Goal: Task Accomplishment & Management: Use online tool/utility

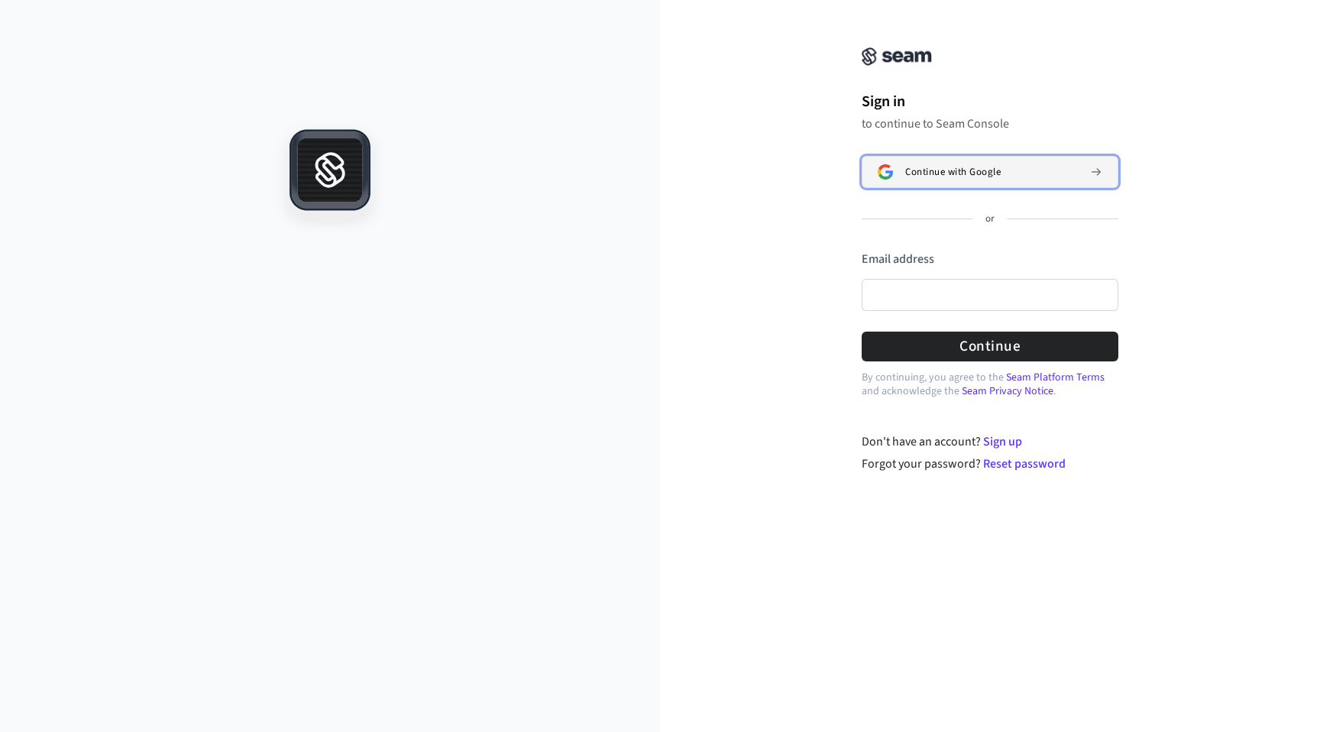
click at [924, 175] on span "Continue with Google" at bounding box center [952, 172] width 95 height 12
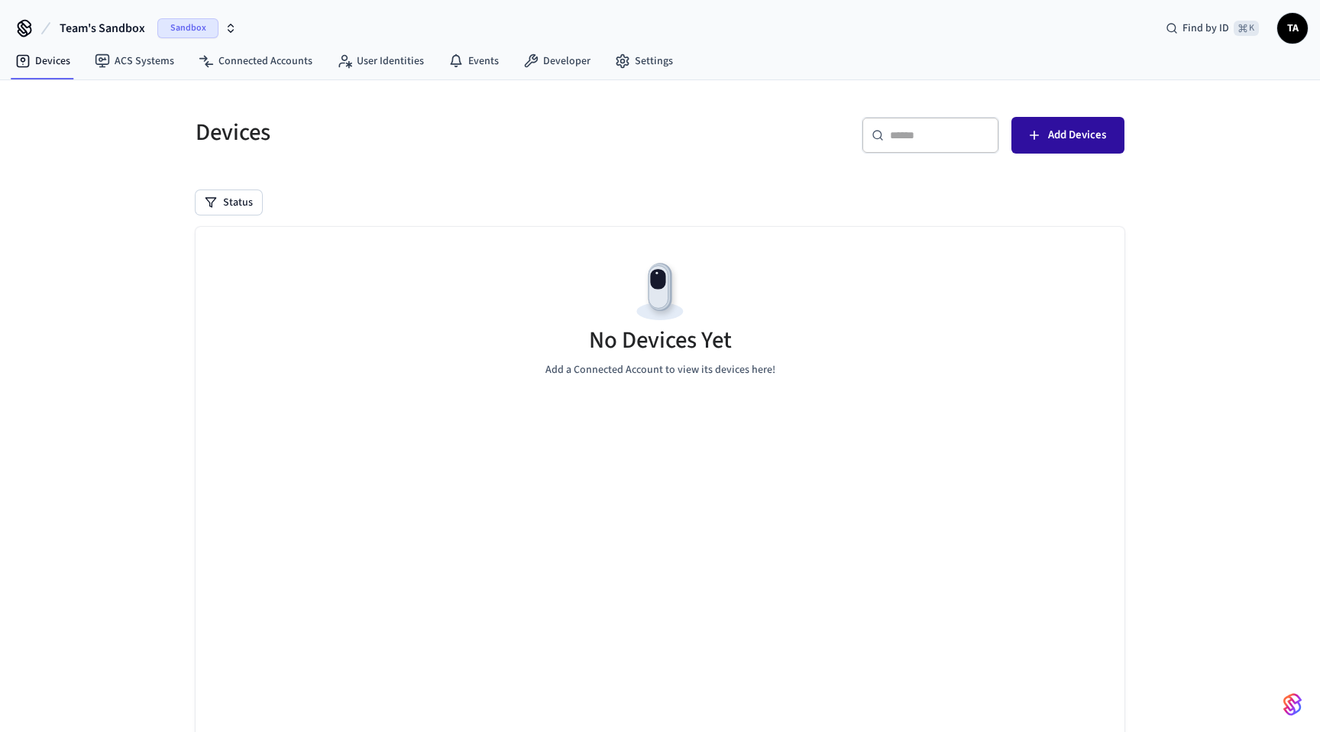
click at [1048, 144] on span "Add Devices" at bounding box center [1077, 135] width 58 height 20
click at [572, 66] on link "Developer" at bounding box center [557, 60] width 92 height 27
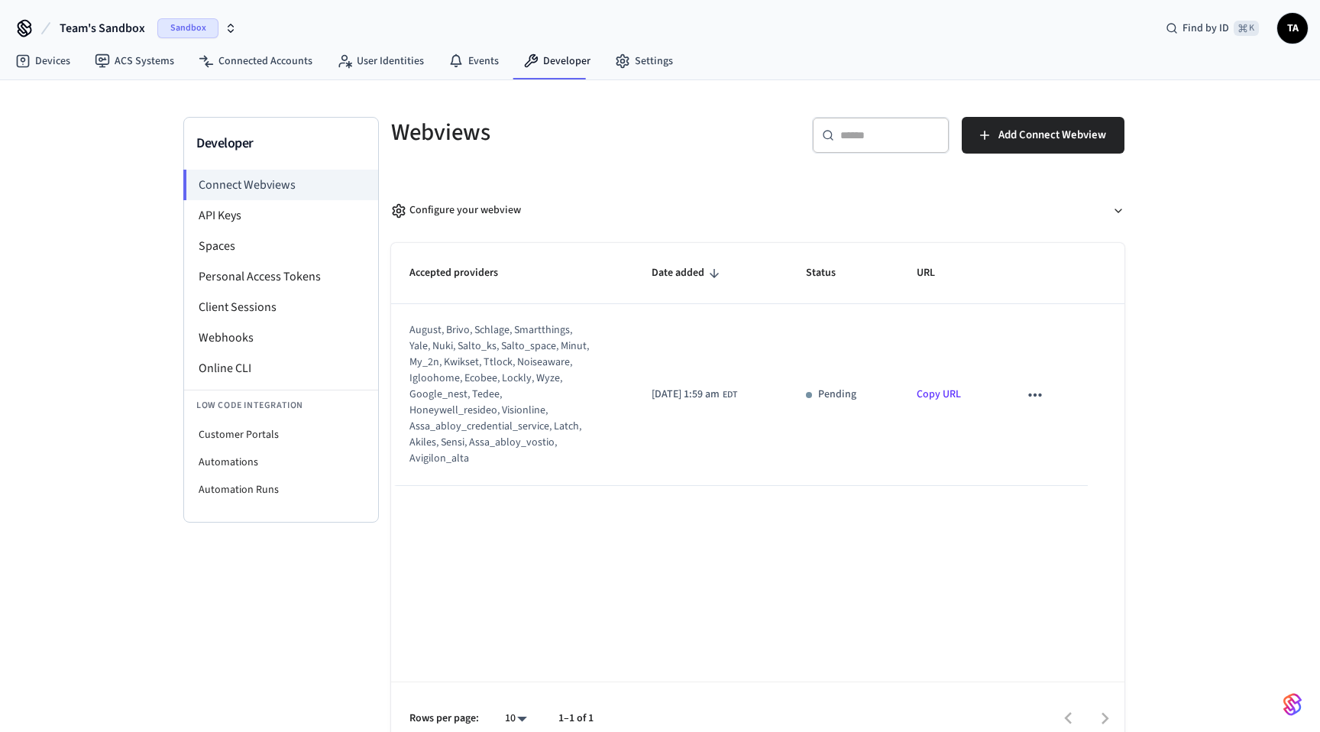
scroll to position [23, 0]
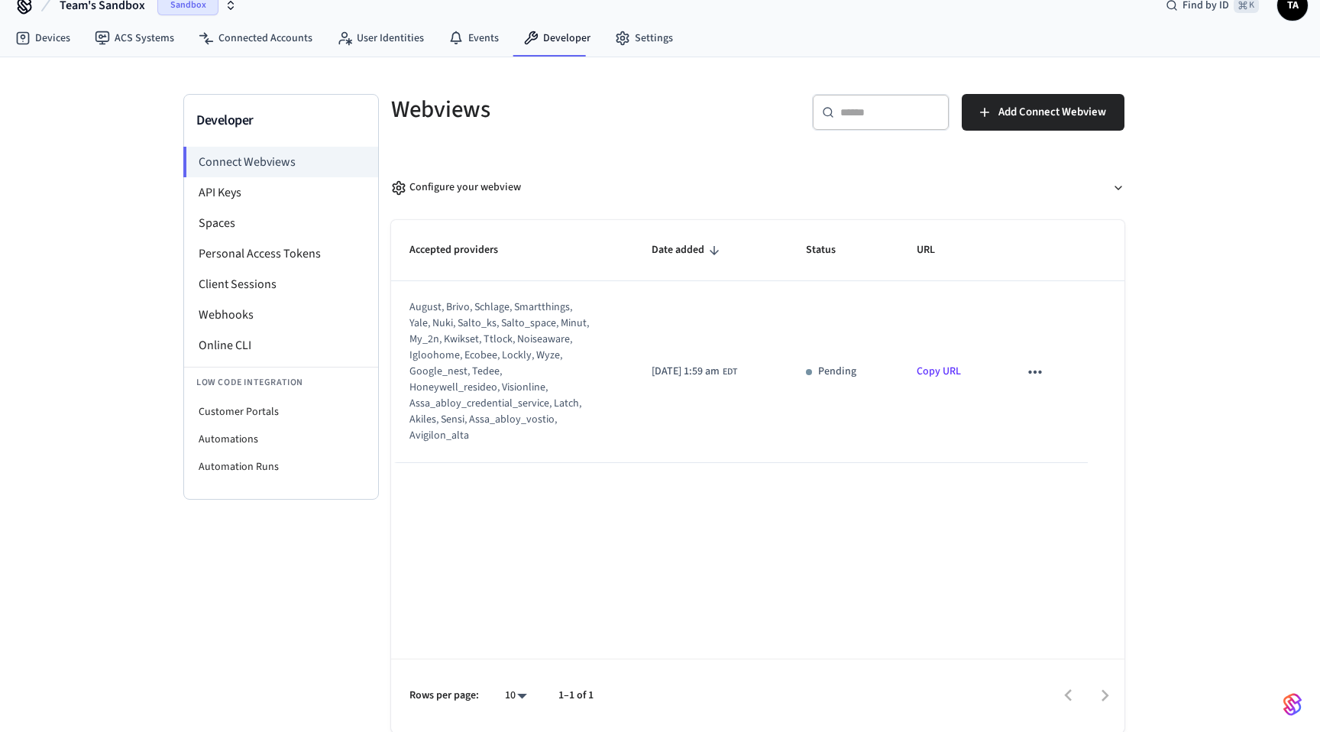
click at [1030, 370] on icon "sticky table" at bounding box center [1035, 372] width 20 height 20
click at [893, 580] on div at bounding box center [660, 366] width 1320 height 732
click at [216, 186] on li "API Keys" at bounding box center [281, 192] width 194 height 31
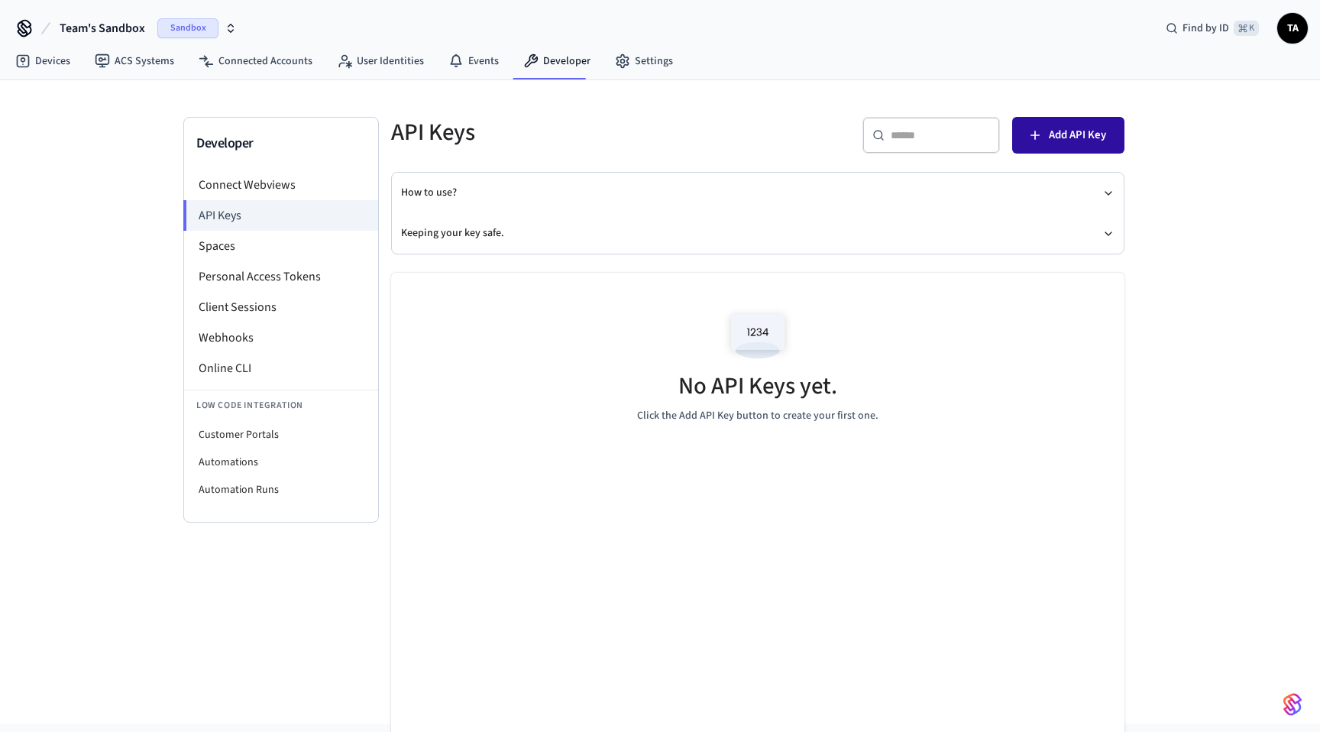
click at [1111, 127] on button "Add API Key" at bounding box center [1068, 135] width 112 height 37
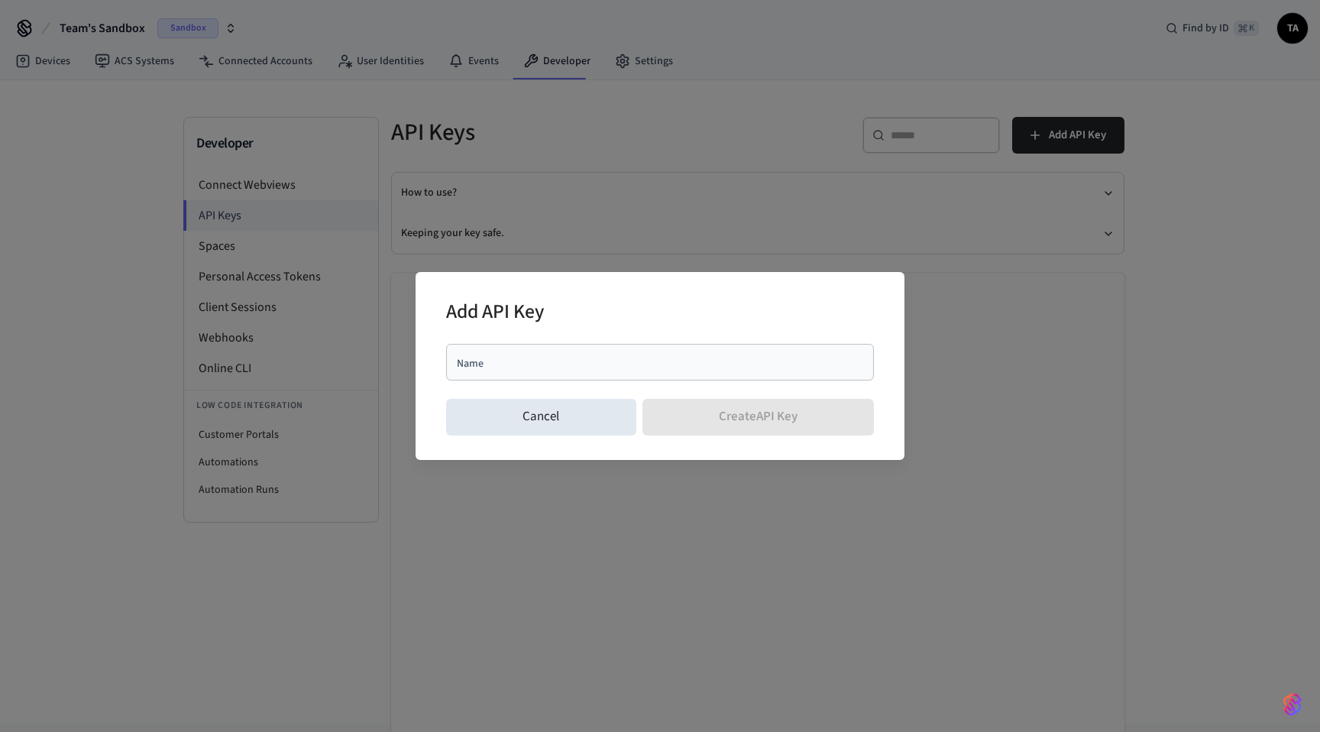
click at [866, 390] on div "Name Name" at bounding box center [660, 365] width 428 height 55
click at [862, 222] on div "Add API Key Name Name Cancel Create API Key" at bounding box center [660, 366] width 1320 height 732
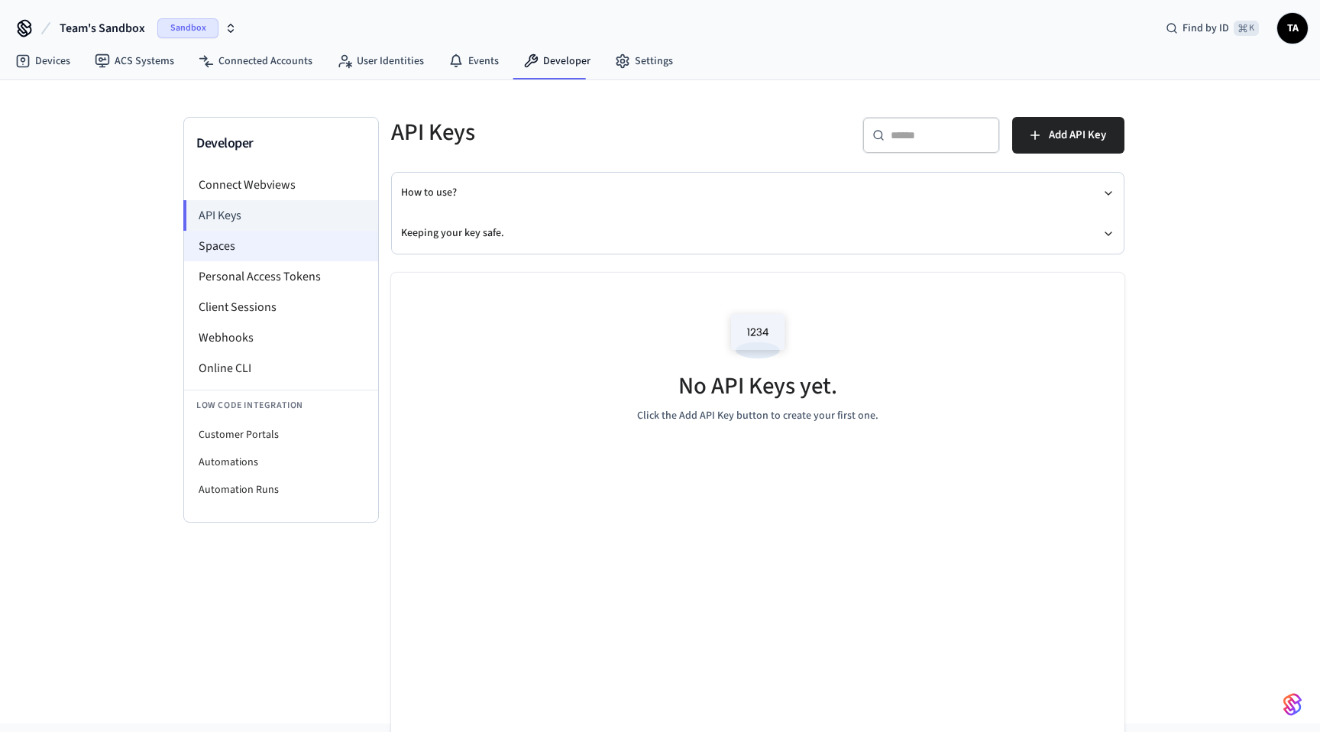
click at [267, 251] on li "Spaces" at bounding box center [281, 246] width 194 height 31
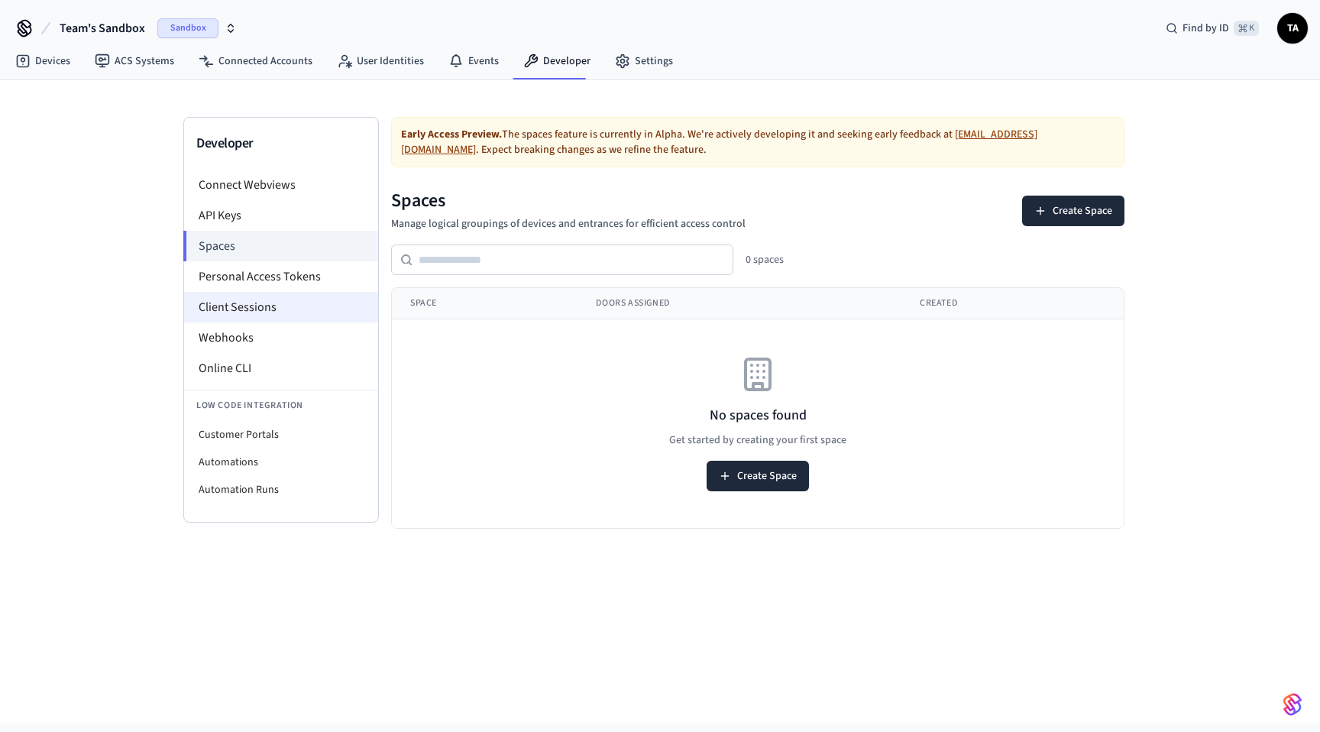
click at [238, 315] on li "Client Sessions" at bounding box center [281, 307] width 194 height 31
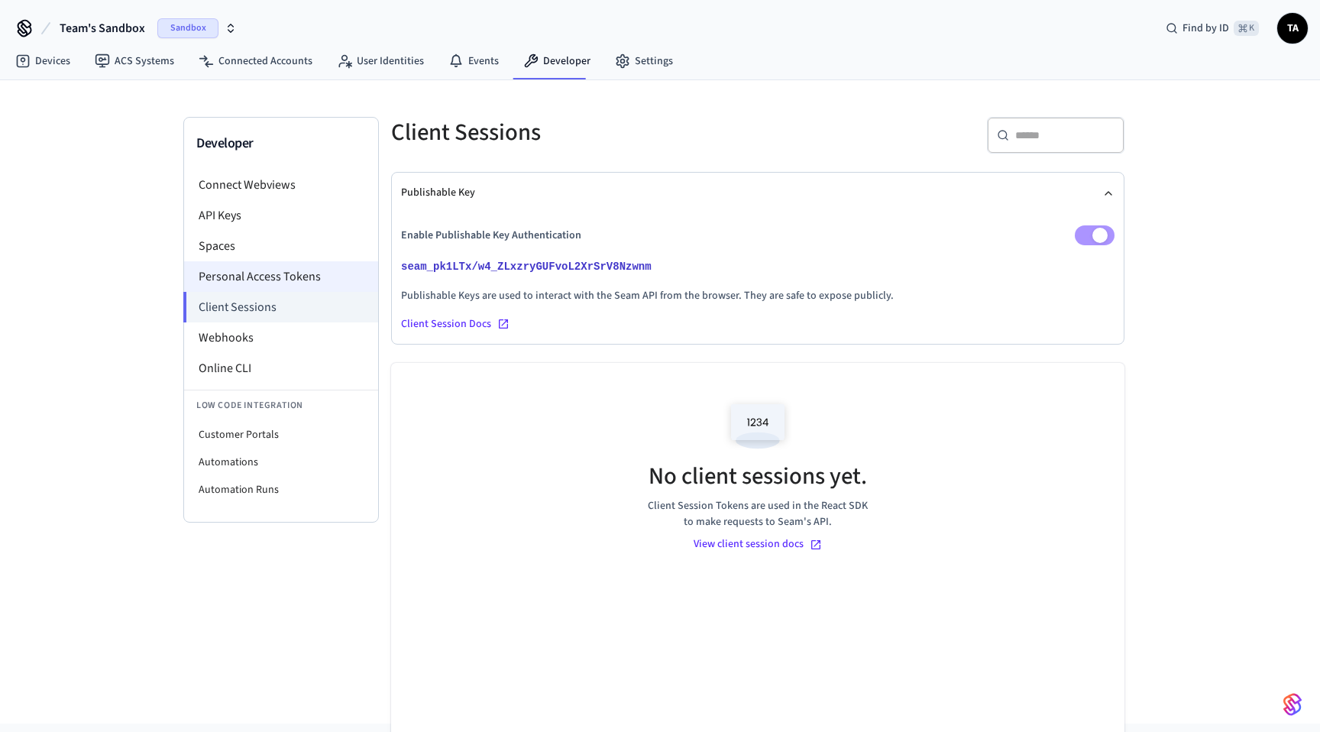
click at [252, 273] on li "Personal Access Tokens" at bounding box center [281, 276] width 194 height 31
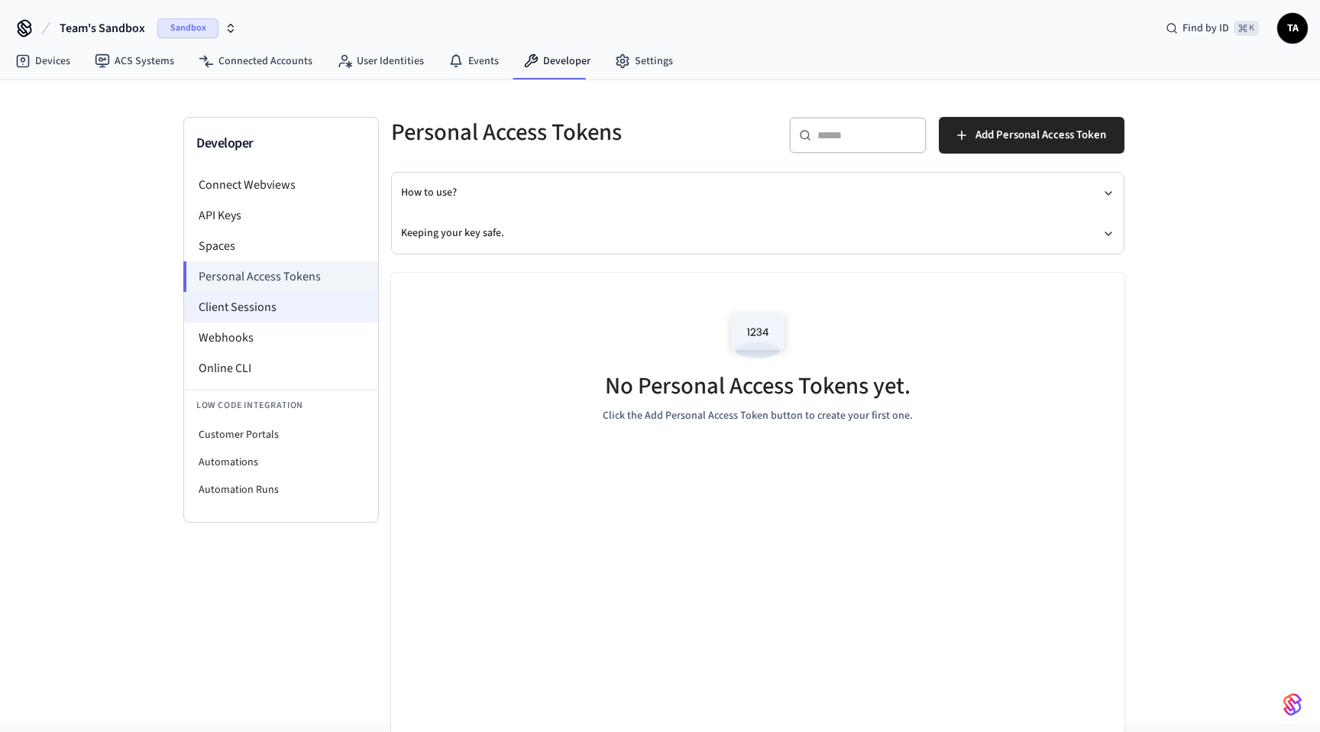
click at [240, 308] on li "Client Sessions" at bounding box center [281, 307] width 194 height 31
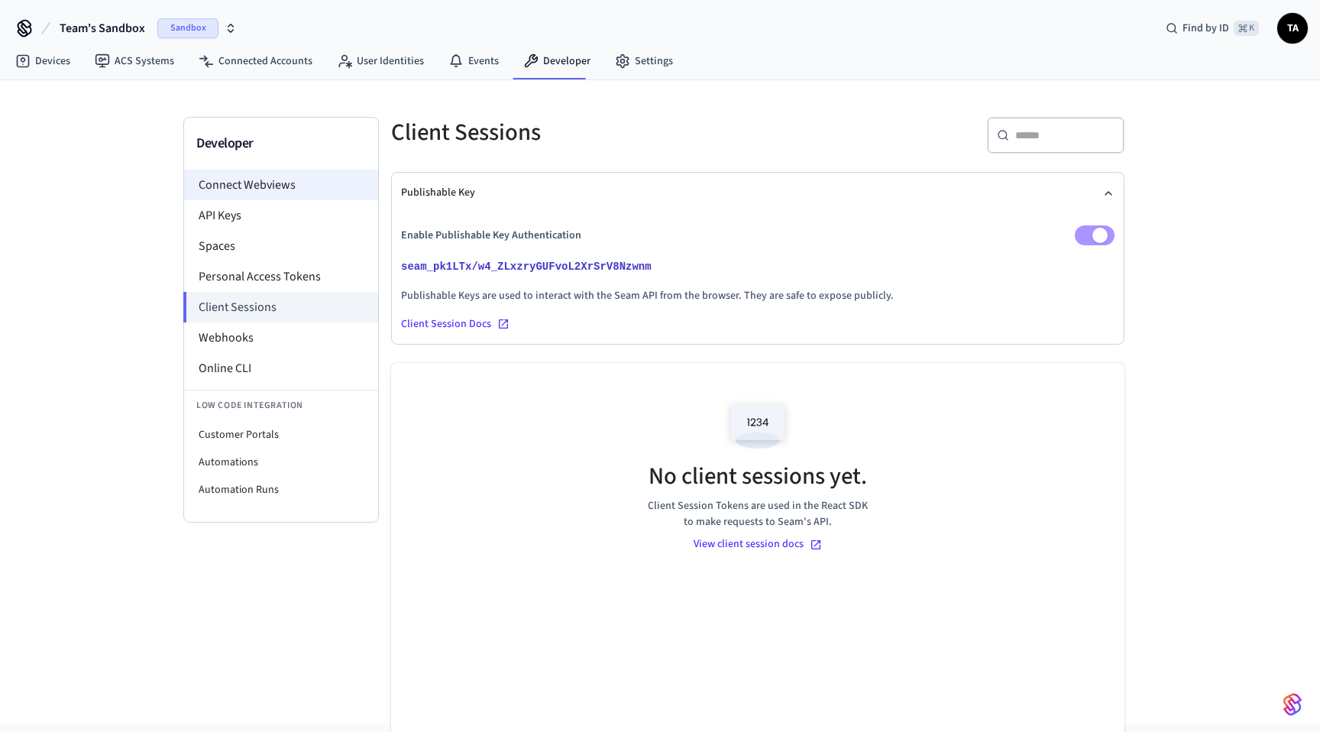
click at [235, 178] on li "Connect Webviews" at bounding box center [281, 185] width 194 height 31
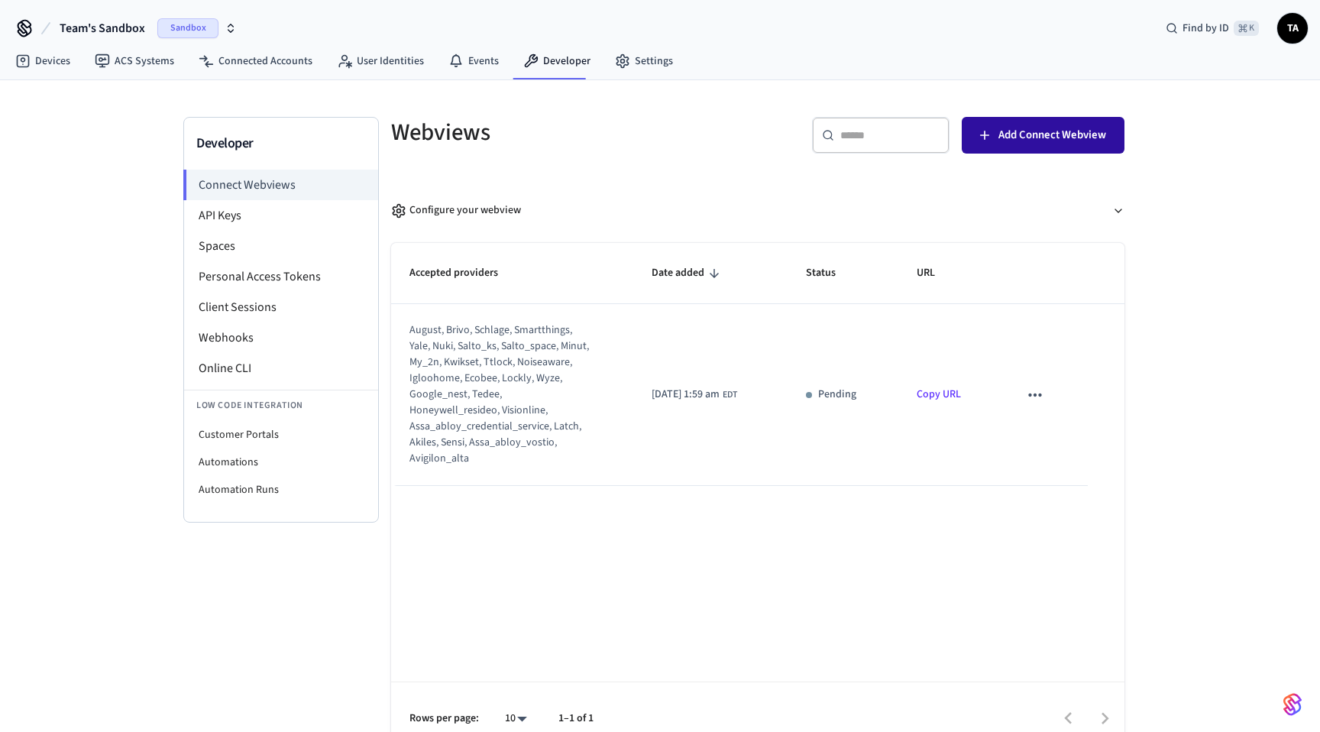
click at [1086, 128] on span "Add Connect Webview" at bounding box center [1052, 135] width 108 height 20
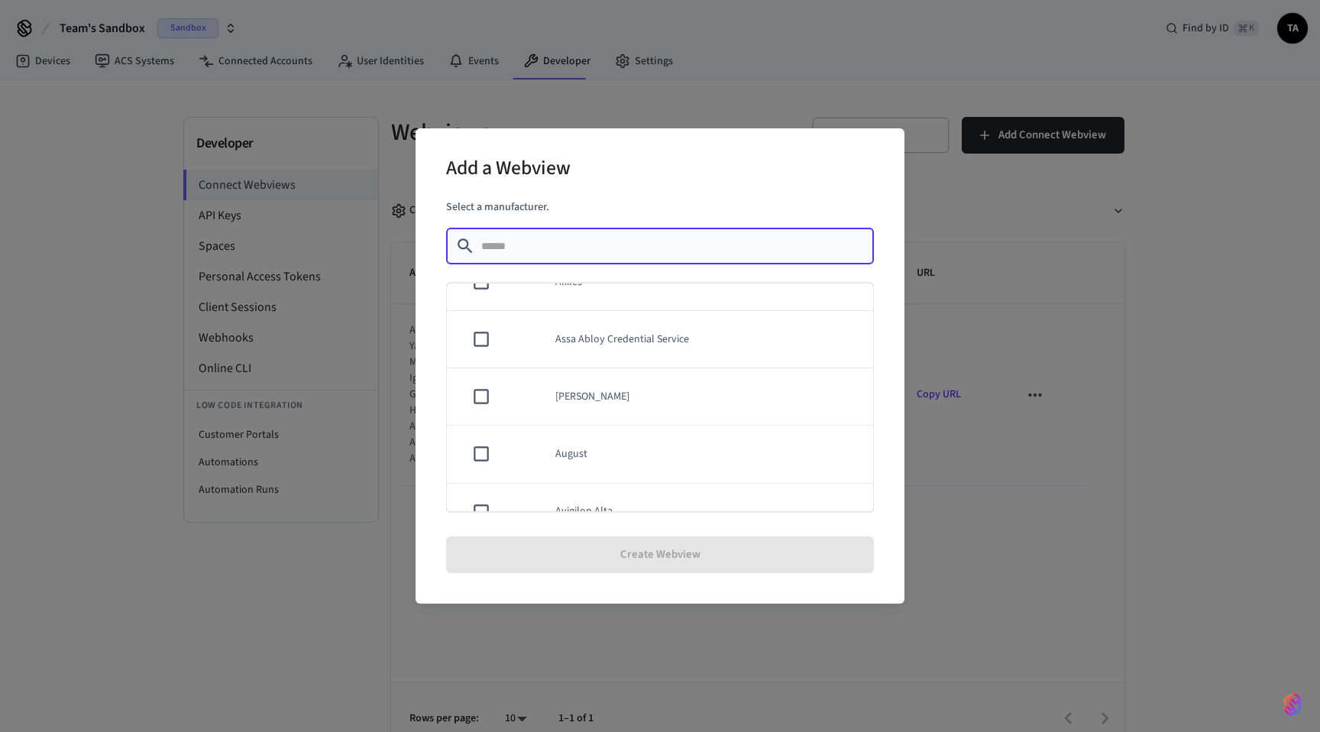
scroll to position [44, 0]
click at [538, 427] on td "August" at bounding box center [705, 439] width 336 height 57
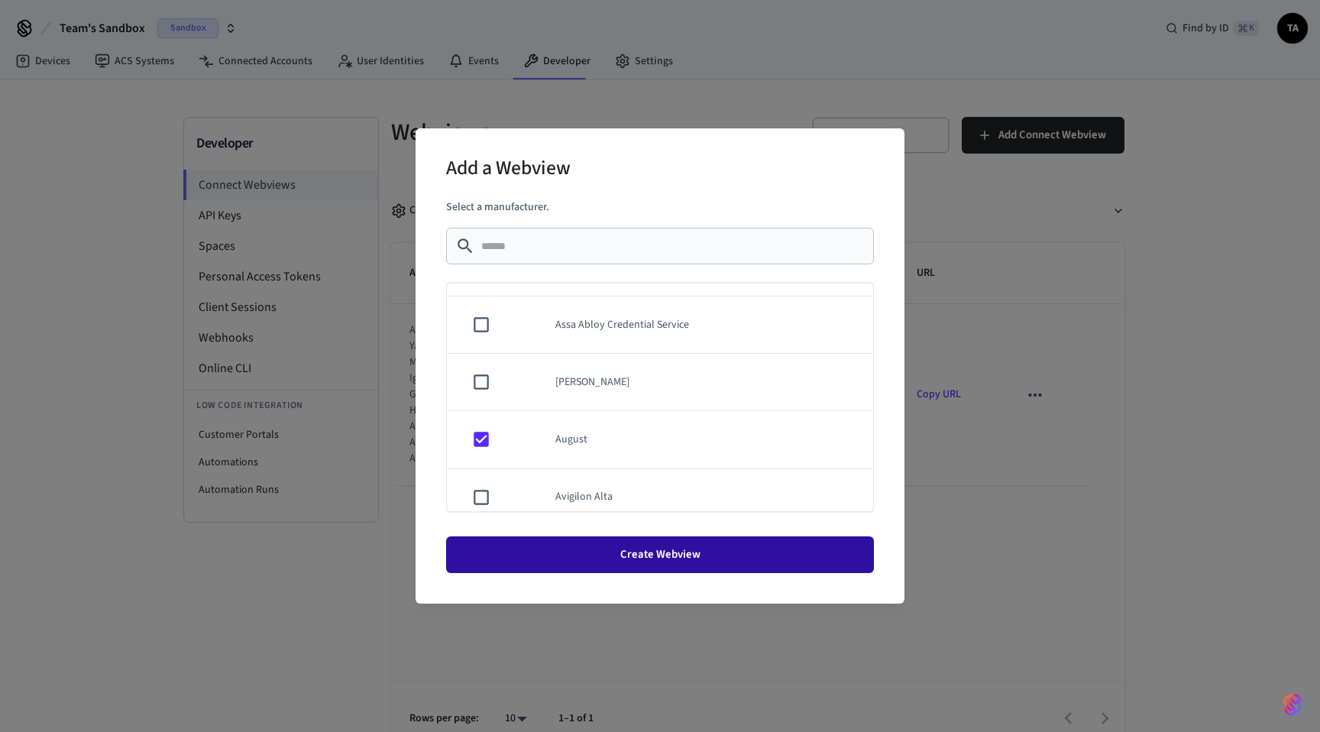
click at [590, 558] on button "Create Webview" at bounding box center [660, 554] width 428 height 37
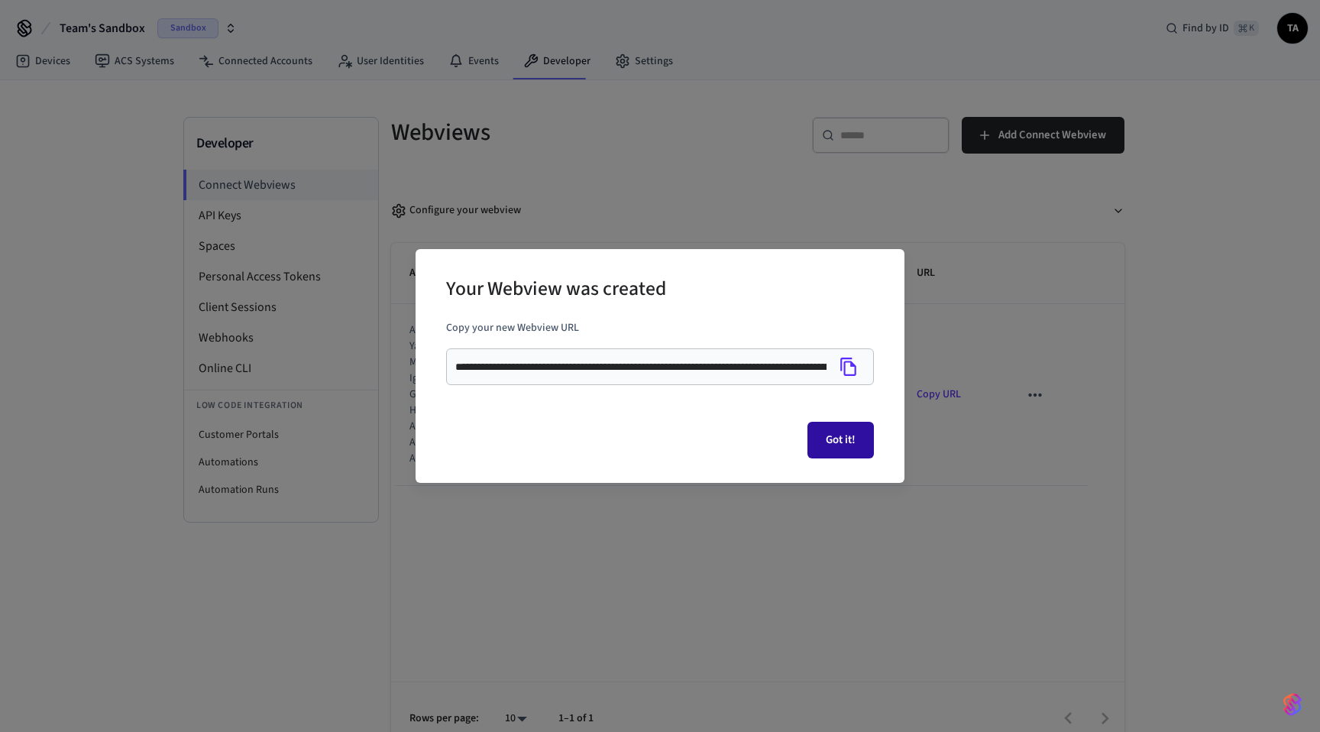
click at [828, 447] on button "Got it!" at bounding box center [840, 440] width 66 height 37
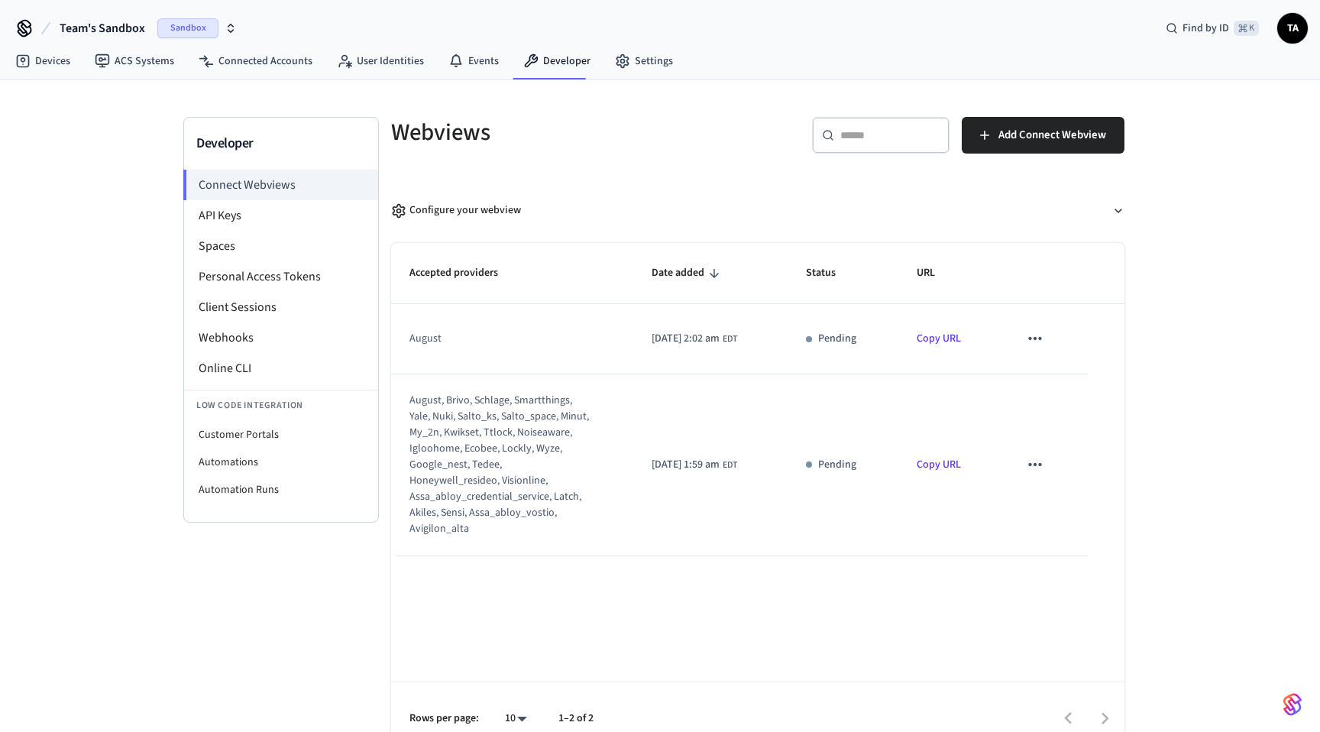
click at [961, 340] on link "Copy URL" at bounding box center [939, 338] width 44 height 15
click at [58, 52] on link "Devices" at bounding box center [42, 60] width 79 height 27
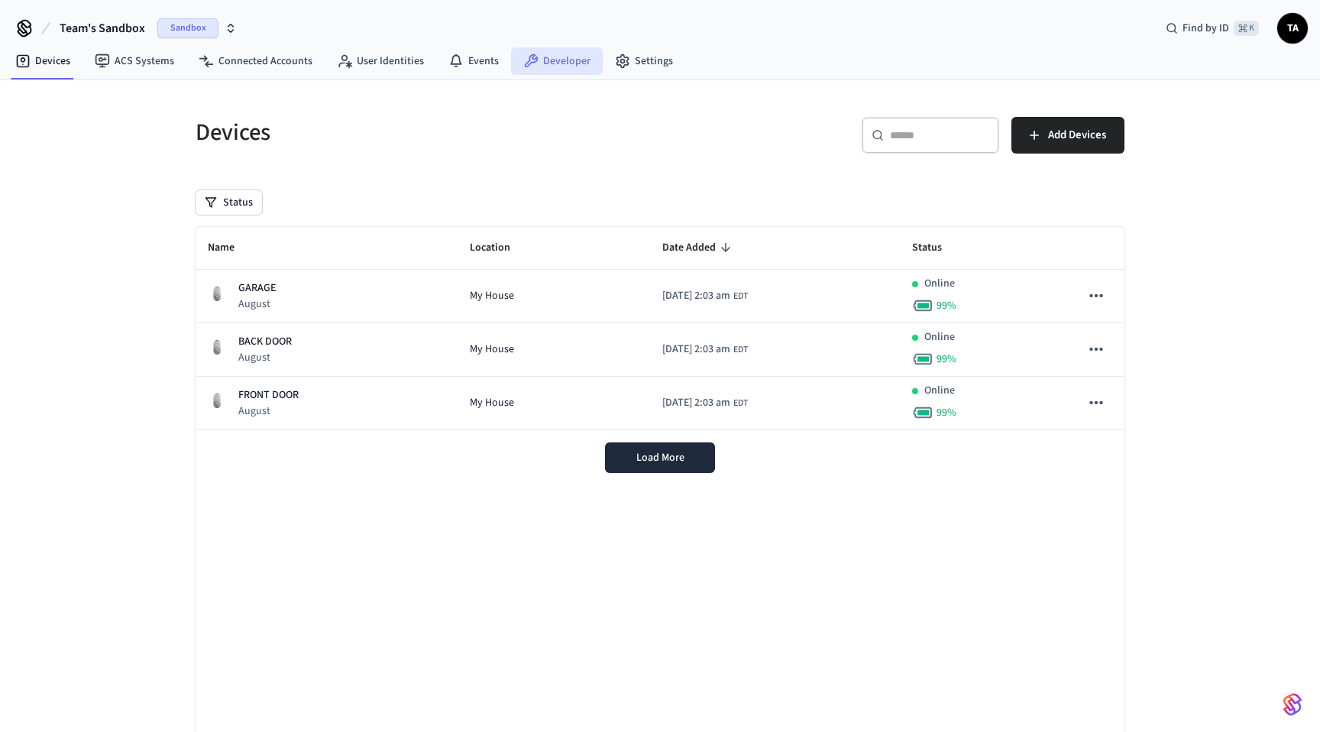
click at [568, 53] on link "Developer" at bounding box center [557, 60] width 92 height 27
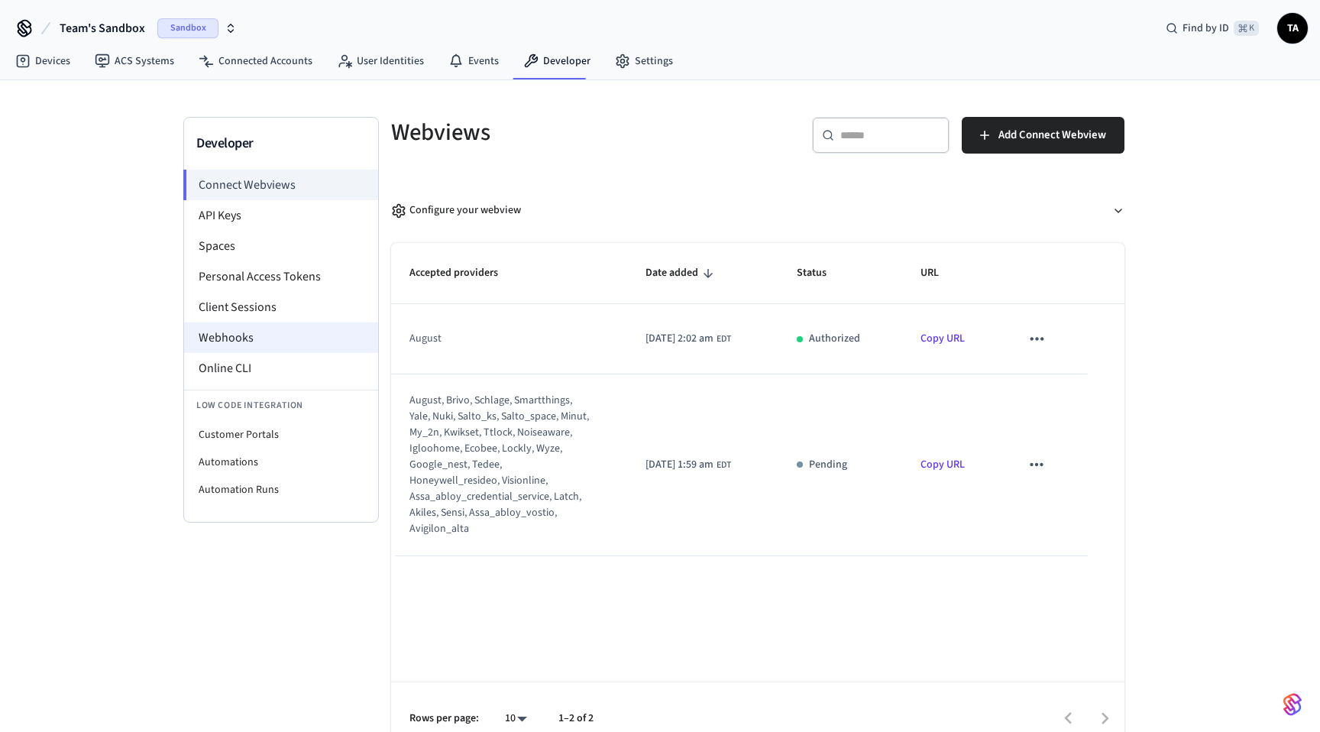
click at [247, 328] on li "Webhooks" at bounding box center [281, 337] width 194 height 31
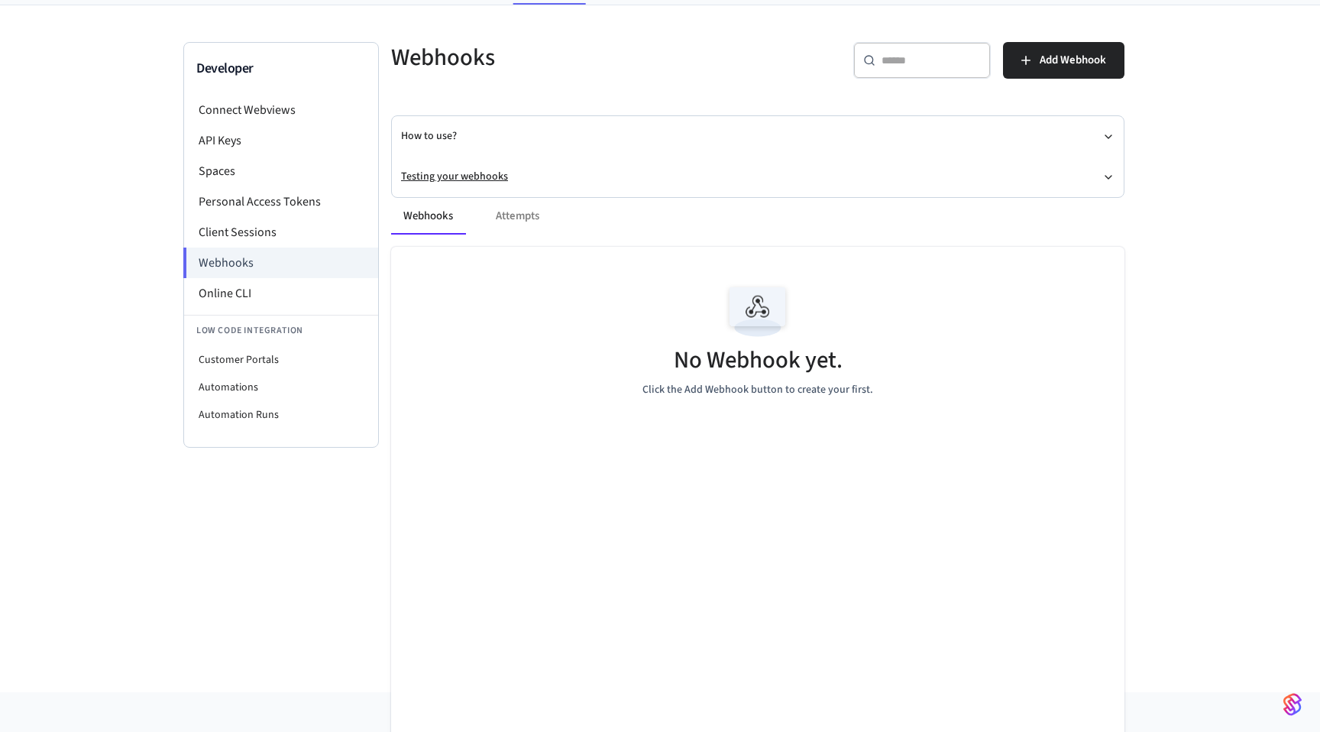
scroll to position [80, 0]
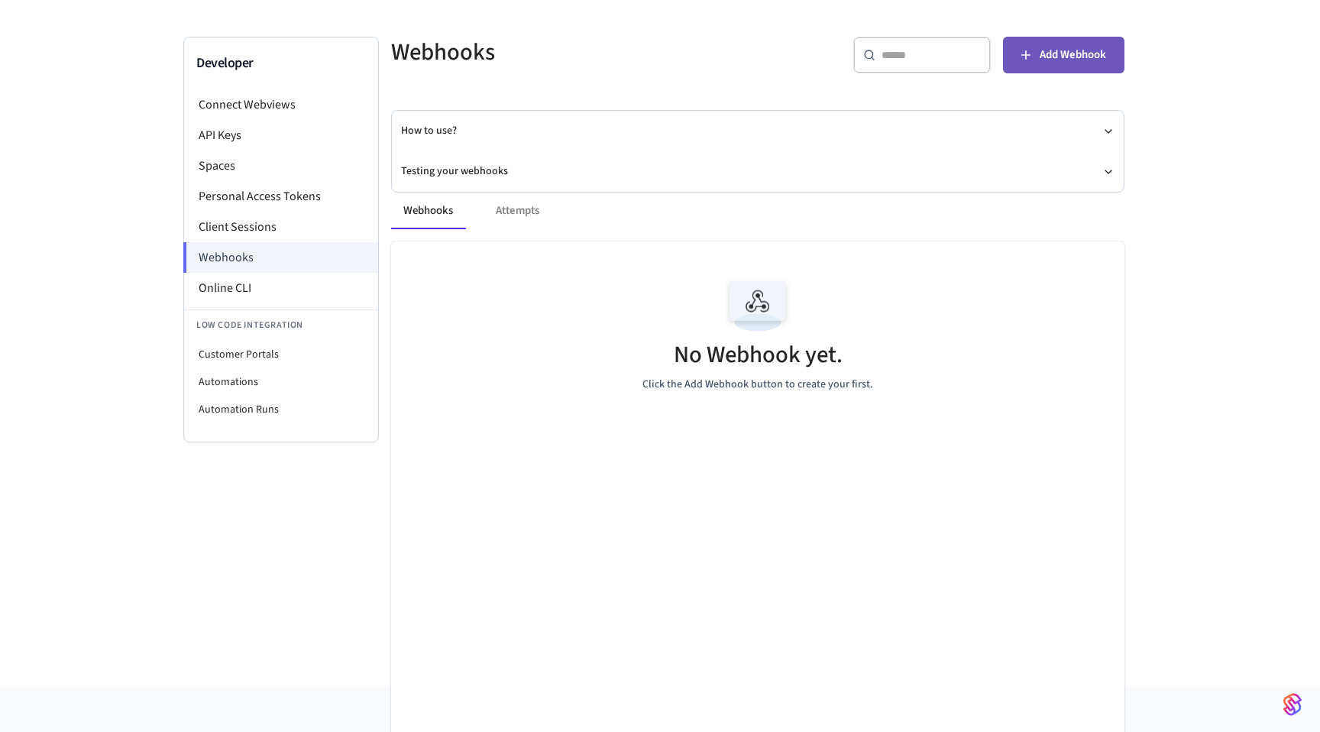
click at [1073, 44] on button "Add Webhook" at bounding box center [1063, 55] width 121 height 37
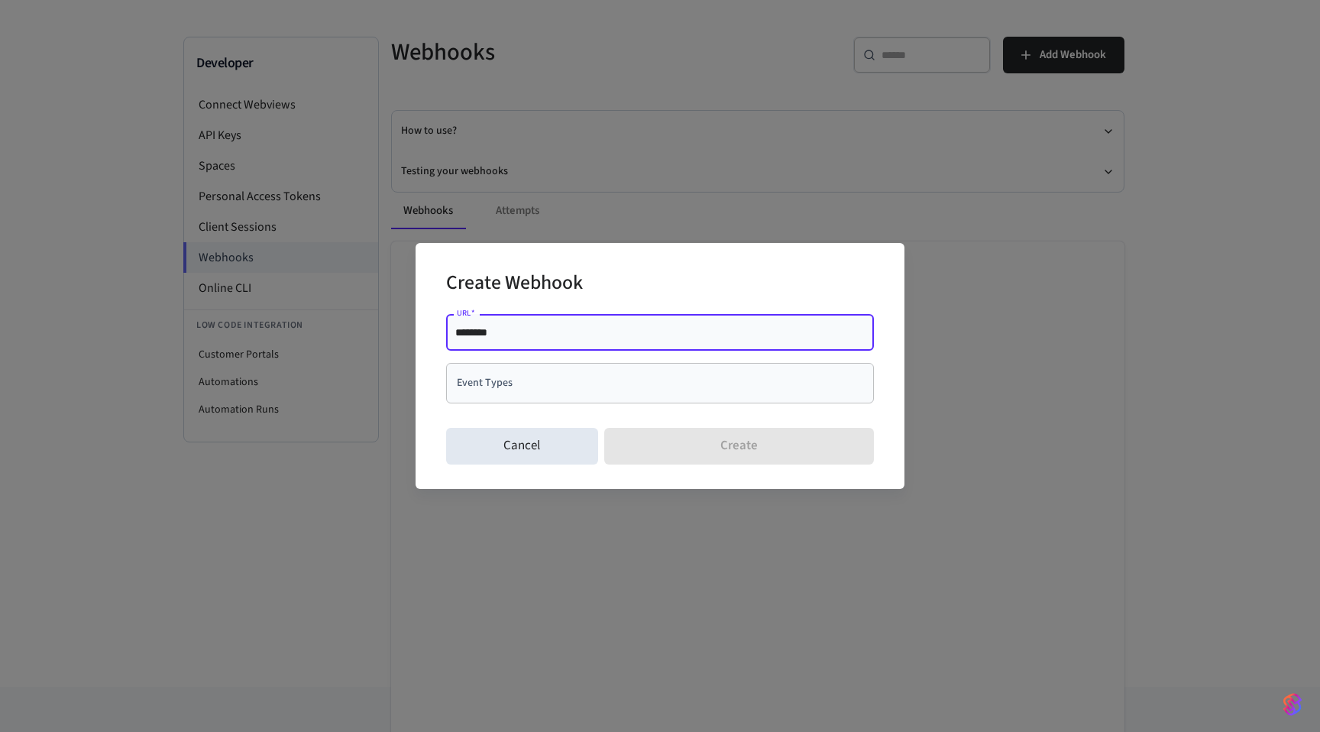
click at [542, 389] on input "Event Types" at bounding box center [648, 383] width 391 height 27
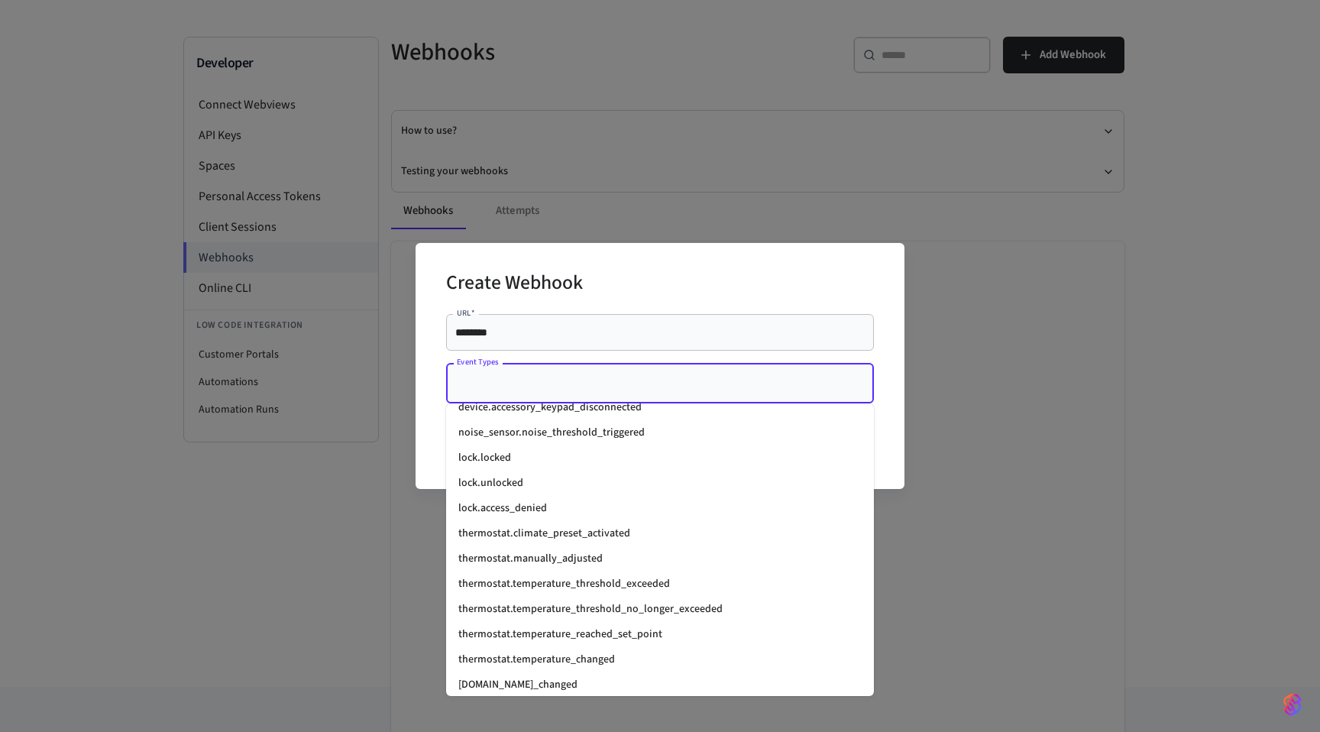
scroll to position [1975, 0]
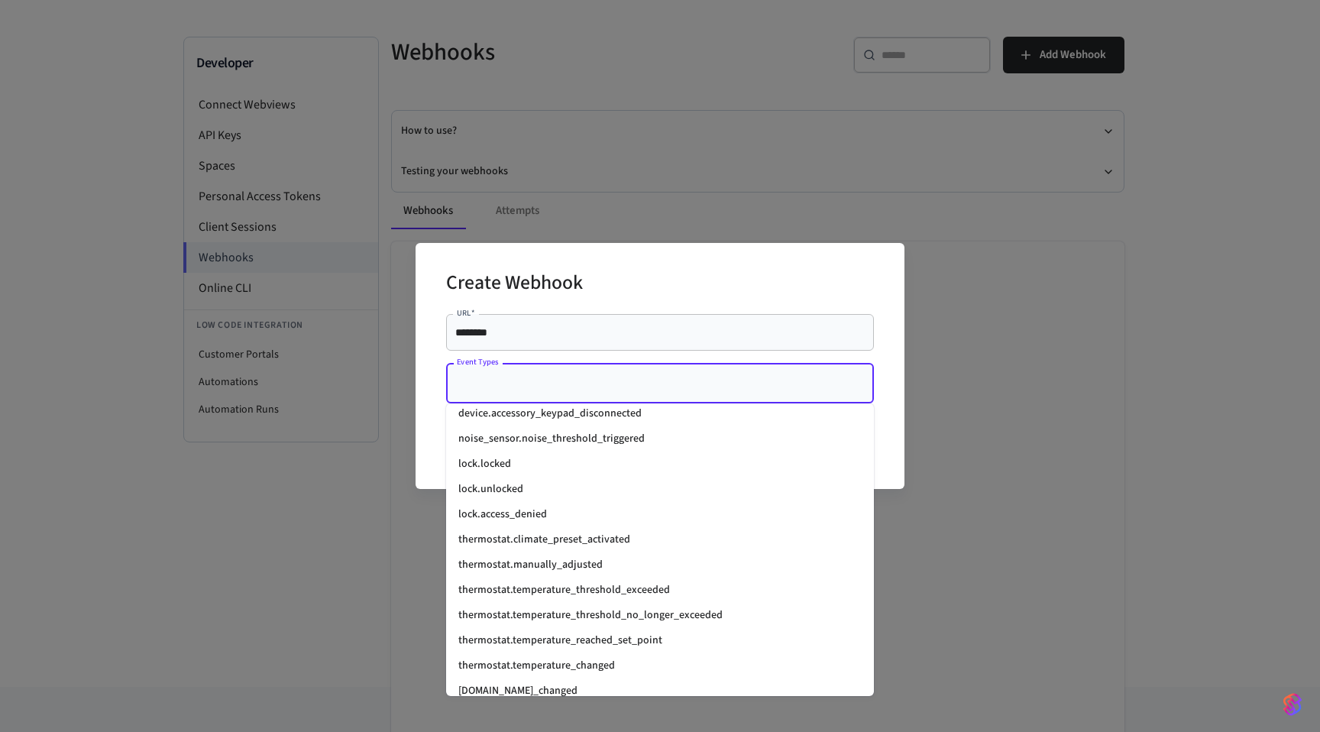
click at [503, 490] on li "lock.unlocked" at bounding box center [660, 489] width 428 height 25
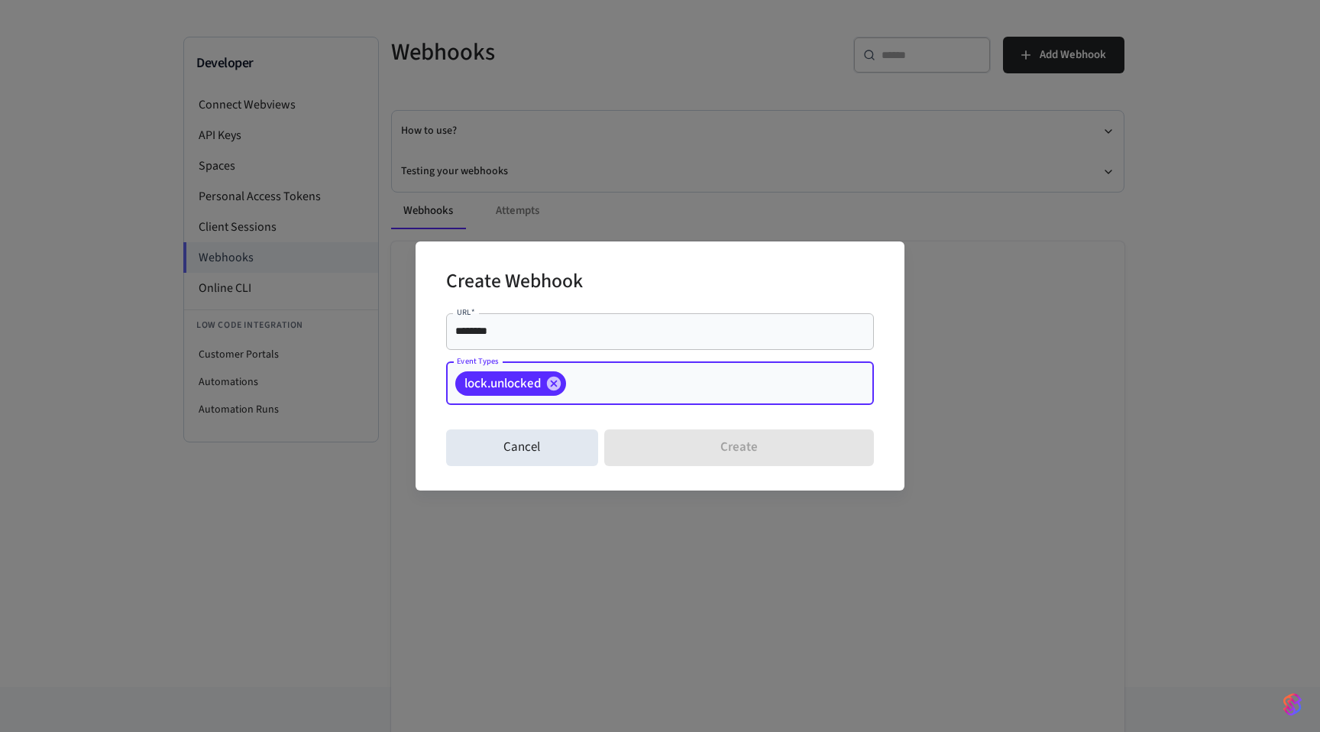
click at [517, 327] on input "********" at bounding box center [659, 331] width 409 height 15
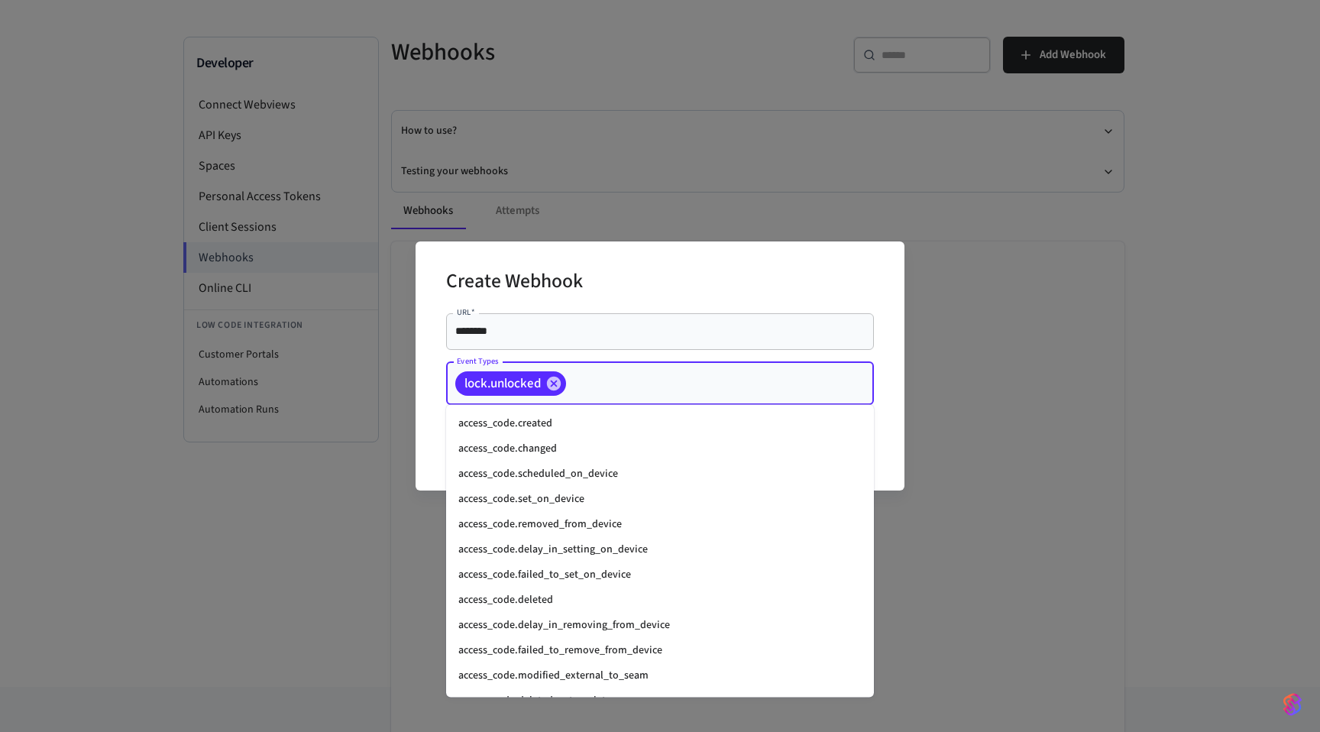
click at [634, 381] on input "Event Types" at bounding box center [696, 383] width 256 height 27
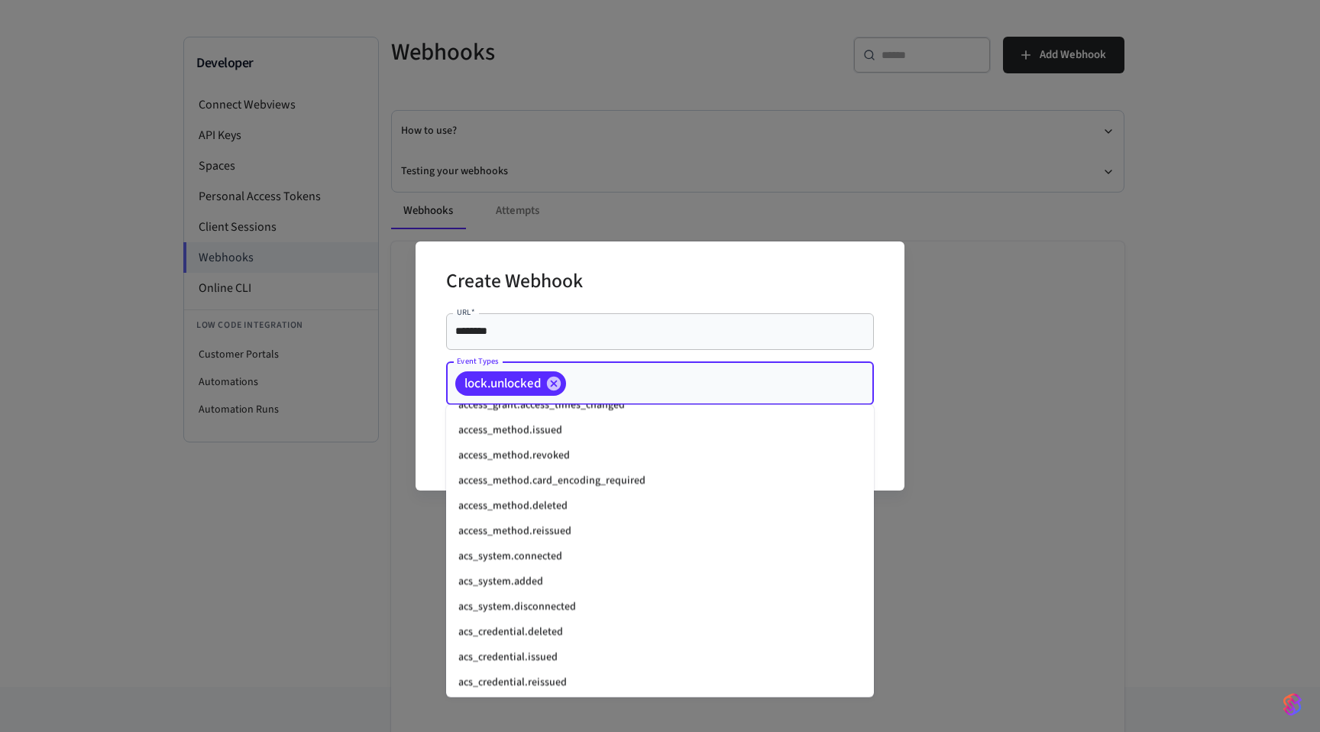
scroll to position [575, 0]
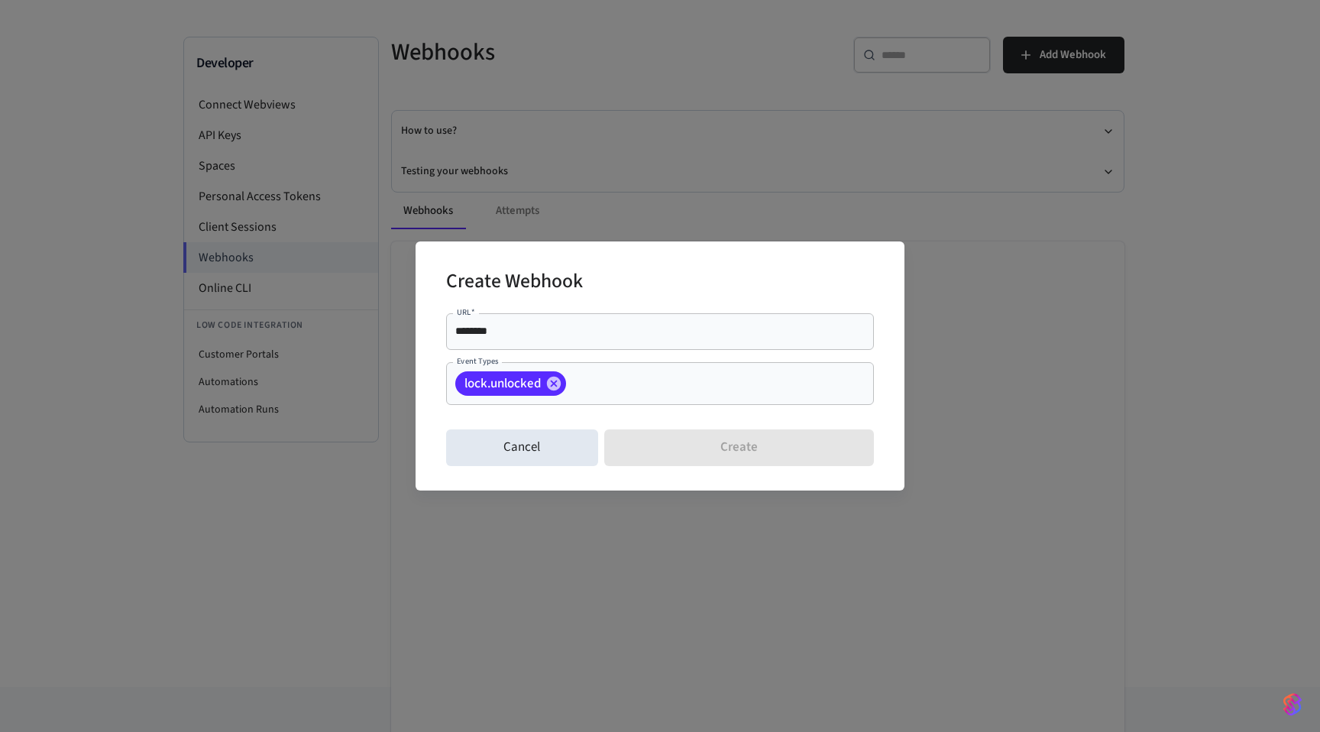
click at [888, 422] on div "Create Webhook URL   * ******** URL   * Event Types lock.unlocked Event Types C…" at bounding box center [660, 365] width 489 height 248
click at [529, 328] on input "********" at bounding box center [659, 331] width 409 height 15
click at [555, 347] on div "******** URL   *" at bounding box center [660, 331] width 428 height 37
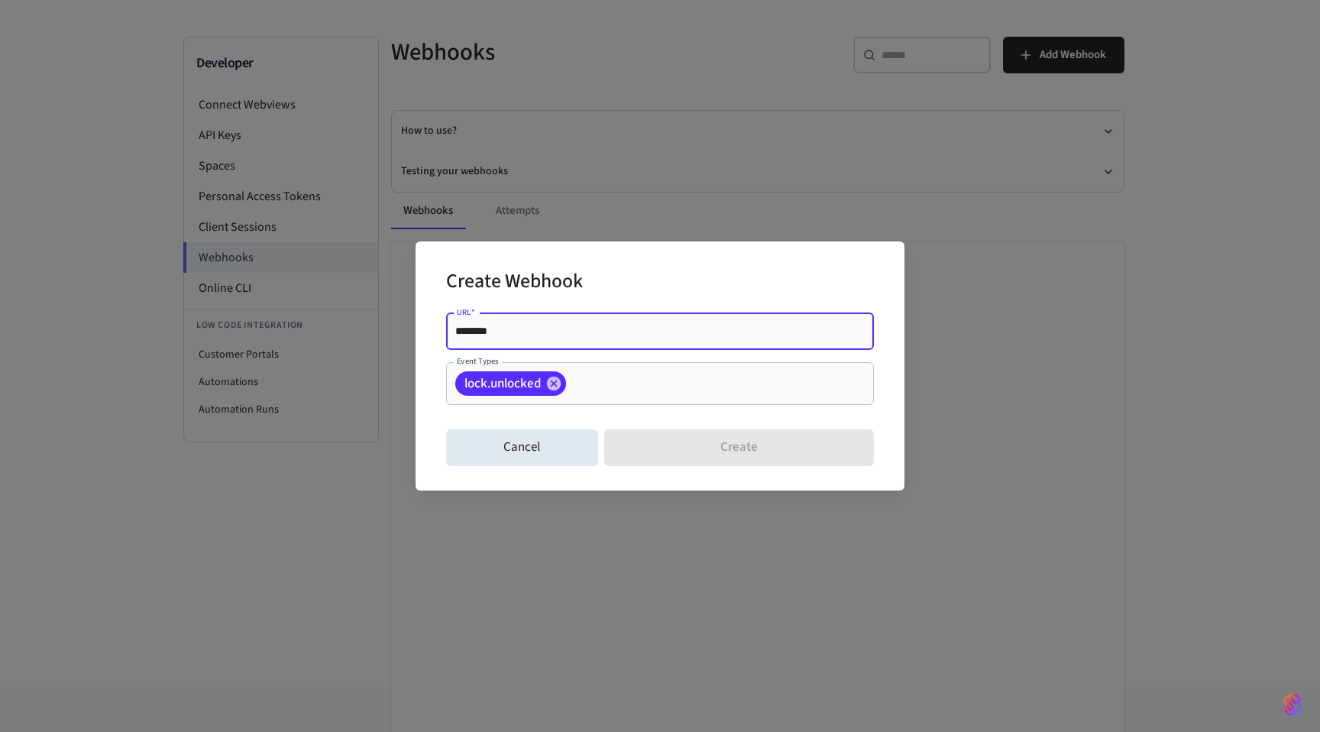
paste input "**********"
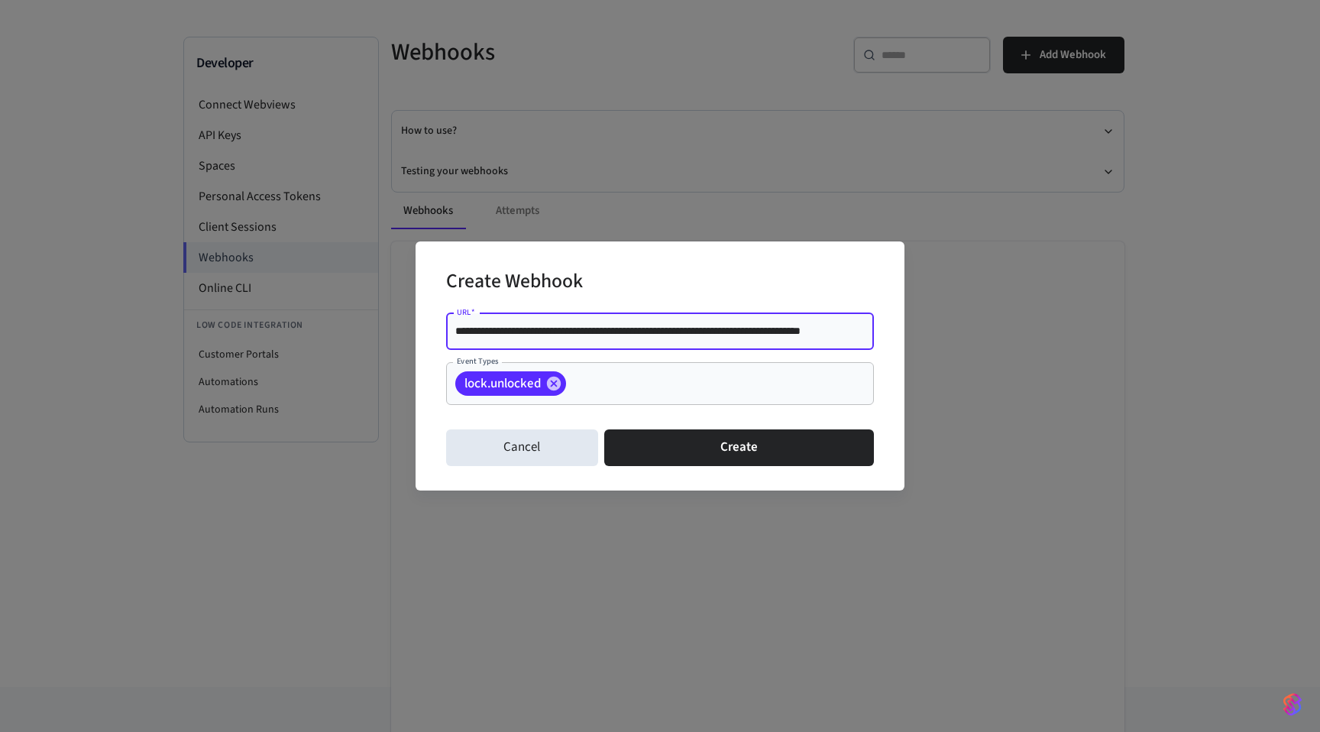
click at [460, 332] on input "**********" at bounding box center [659, 331] width 409 height 15
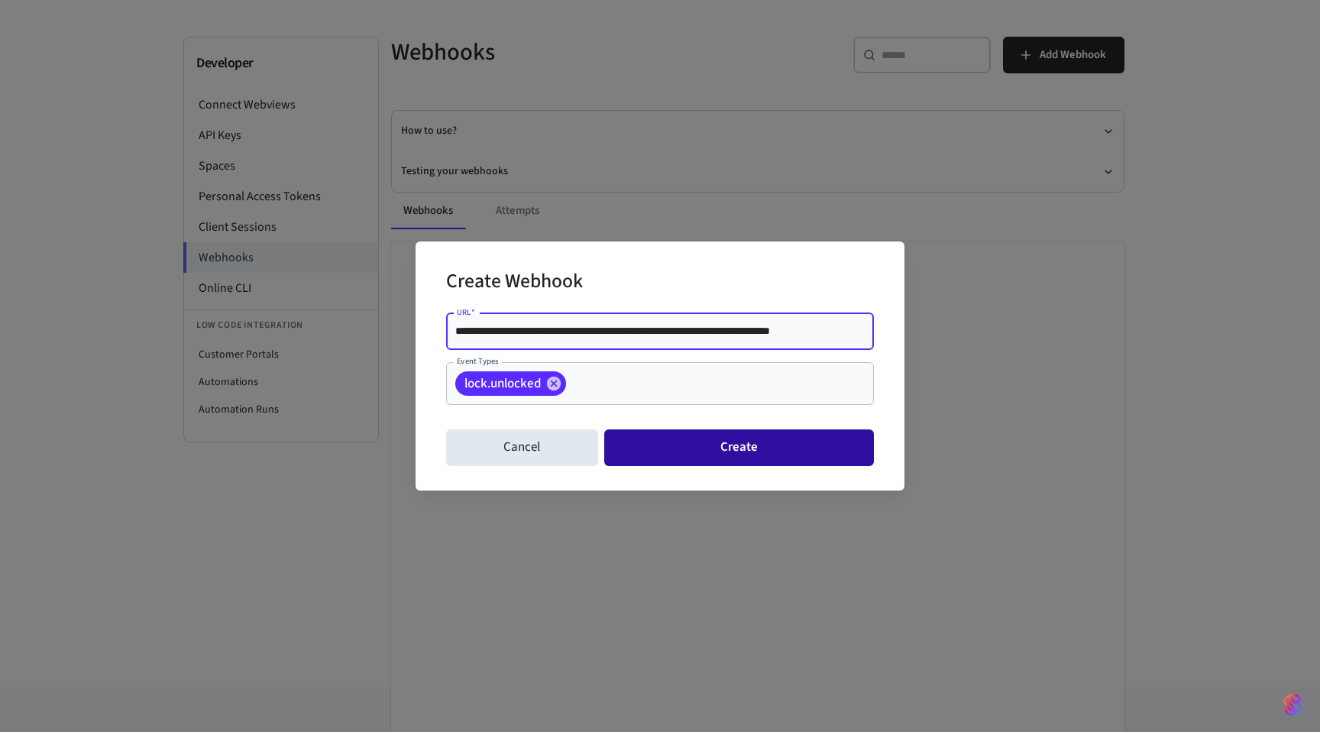
type input "**********"
click at [678, 438] on button "Create" at bounding box center [739, 447] width 270 height 37
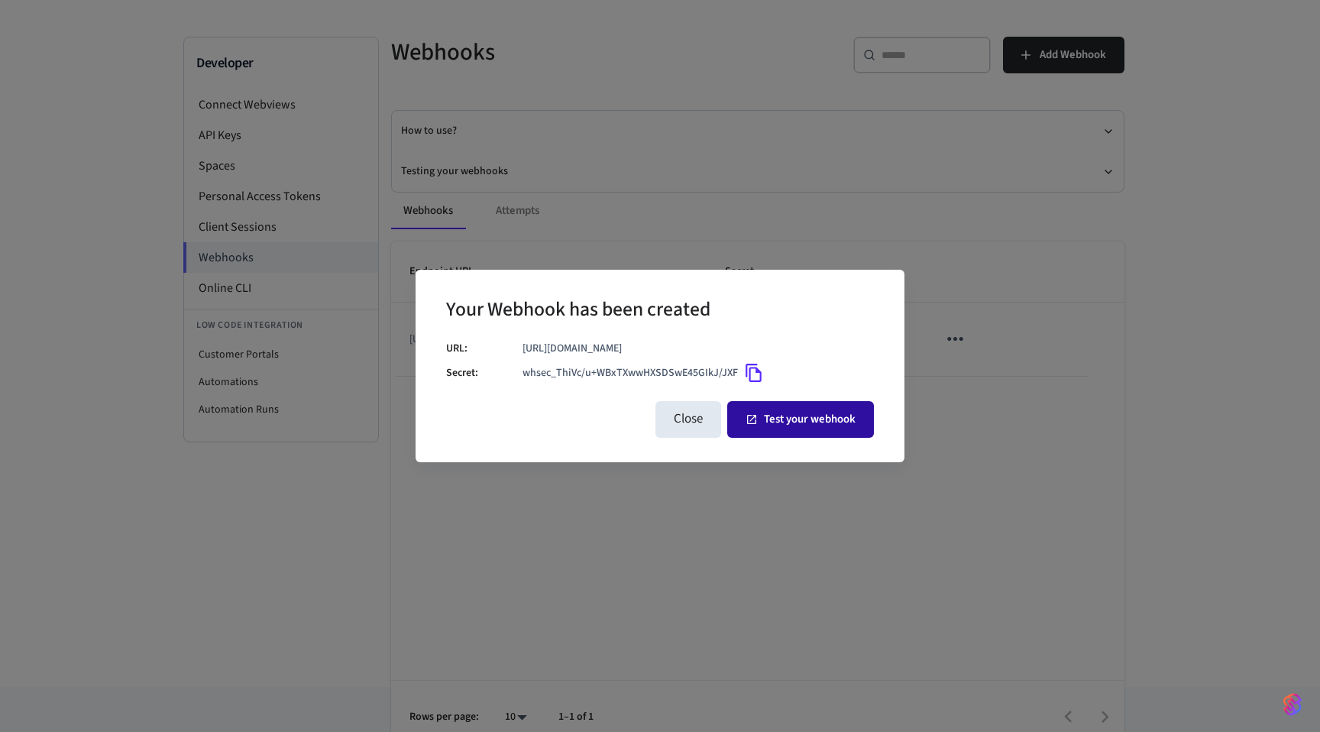
click at [837, 432] on button "Test your webhook" at bounding box center [800, 419] width 147 height 37
click at [671, 430] on button "Close" at bounding box center [688, 419] width 66 height 37
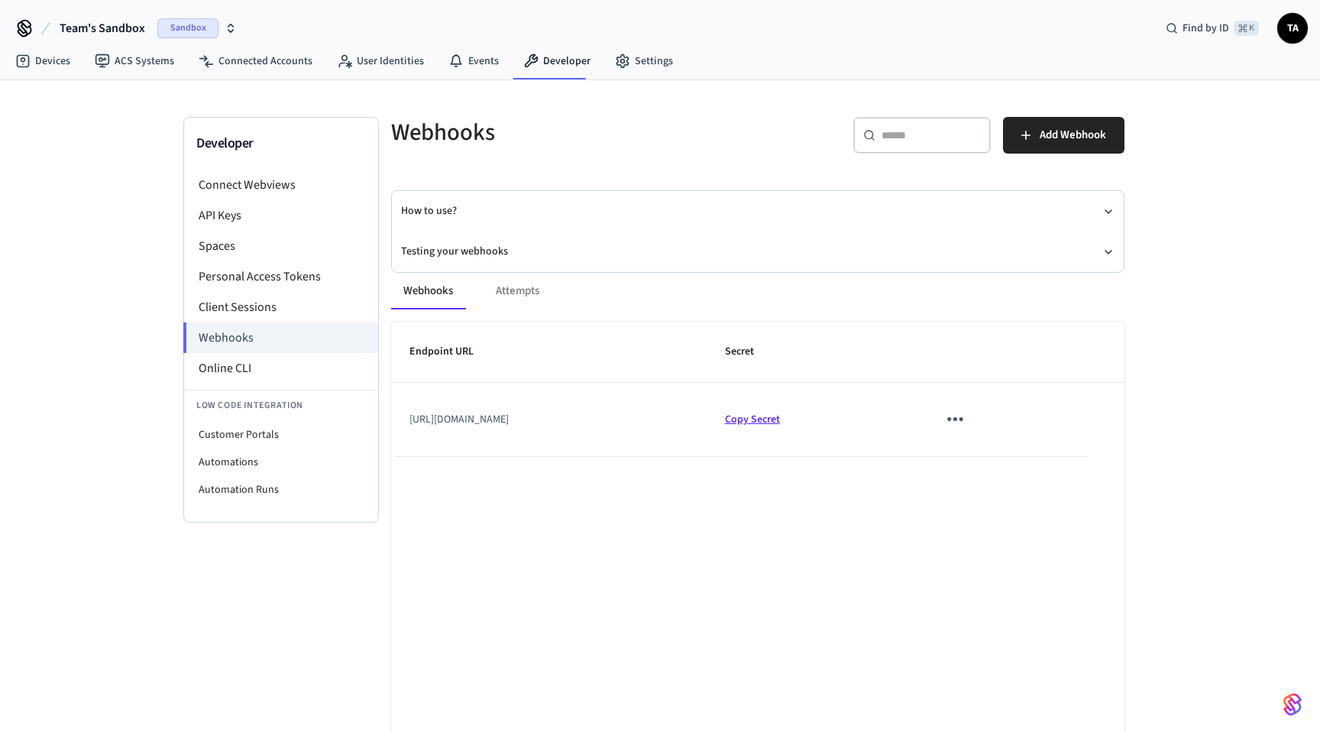
click at [780, 422] on span "Copy Secret" at bounding box center [752, 419] width 55 height 15
click at [967, 416] on icon "sticky table" at bounding box center [955, 419] width 24 height 24
click at [990, 463] on div at bounding box center [660, 366] width 1320 height 732
click at [41, 62] on link "Devices" at bounding box center [42, 60] width 79 height 27
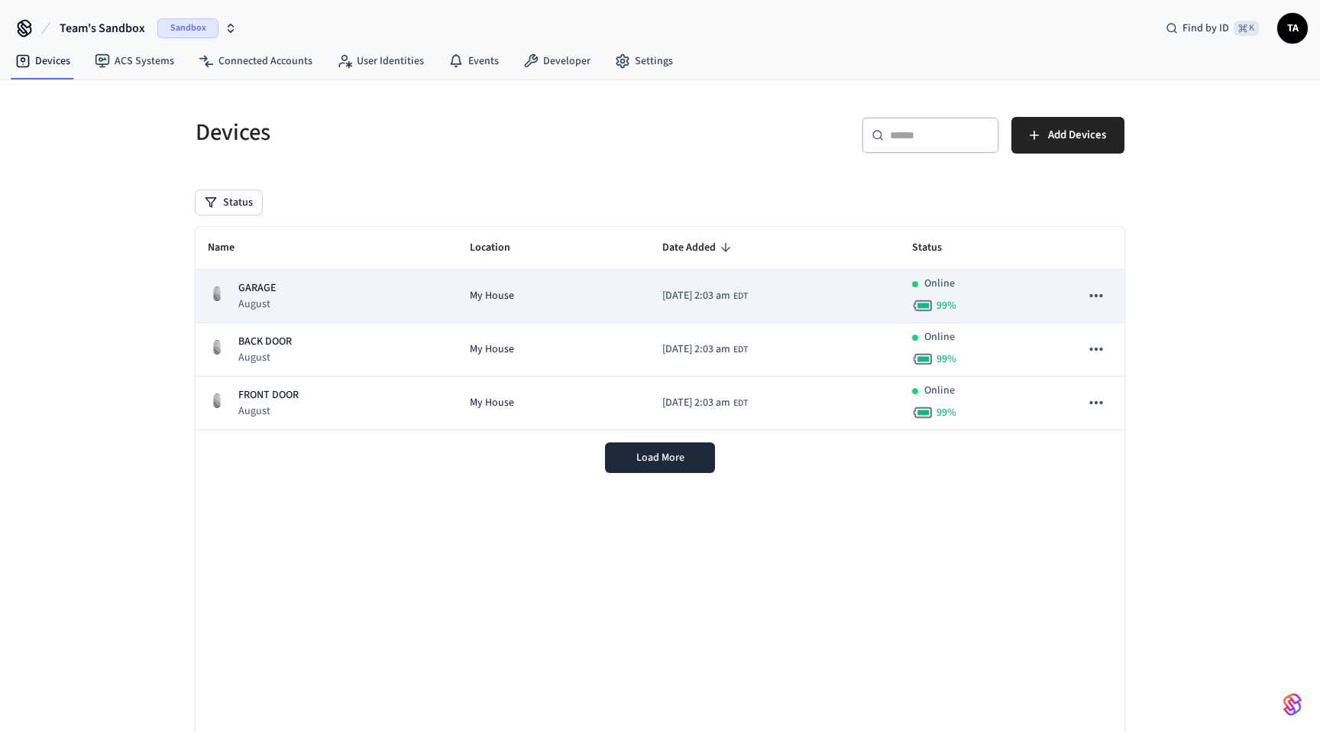
click at [855, 299] on td "[DATE] 2:03 am EDT" at bounding box center [775, 296] width 250 height 53
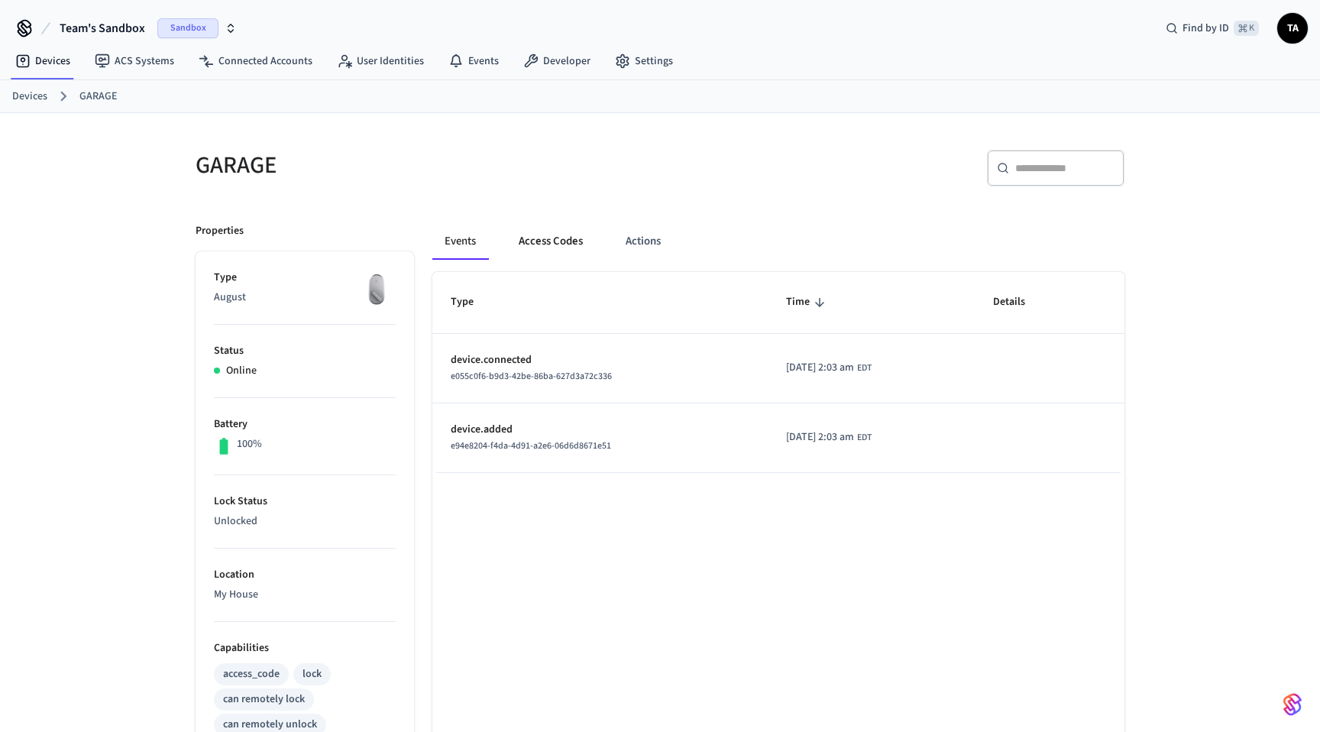
click at [558, 245] on button "Access Codes" at bounding box center [550, 241] width 89 height 37
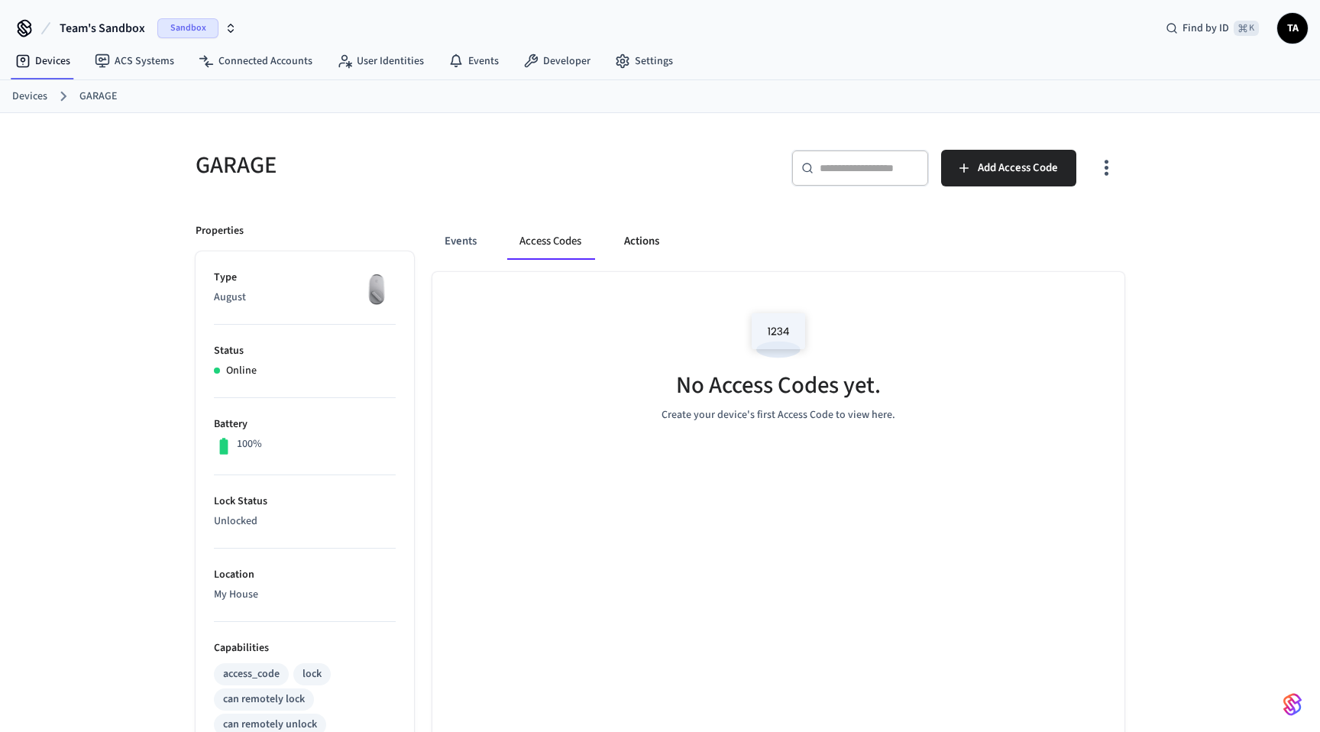
click at [639, 244] on button "Actions" at bounding box center [642, 241] width 60 height 37
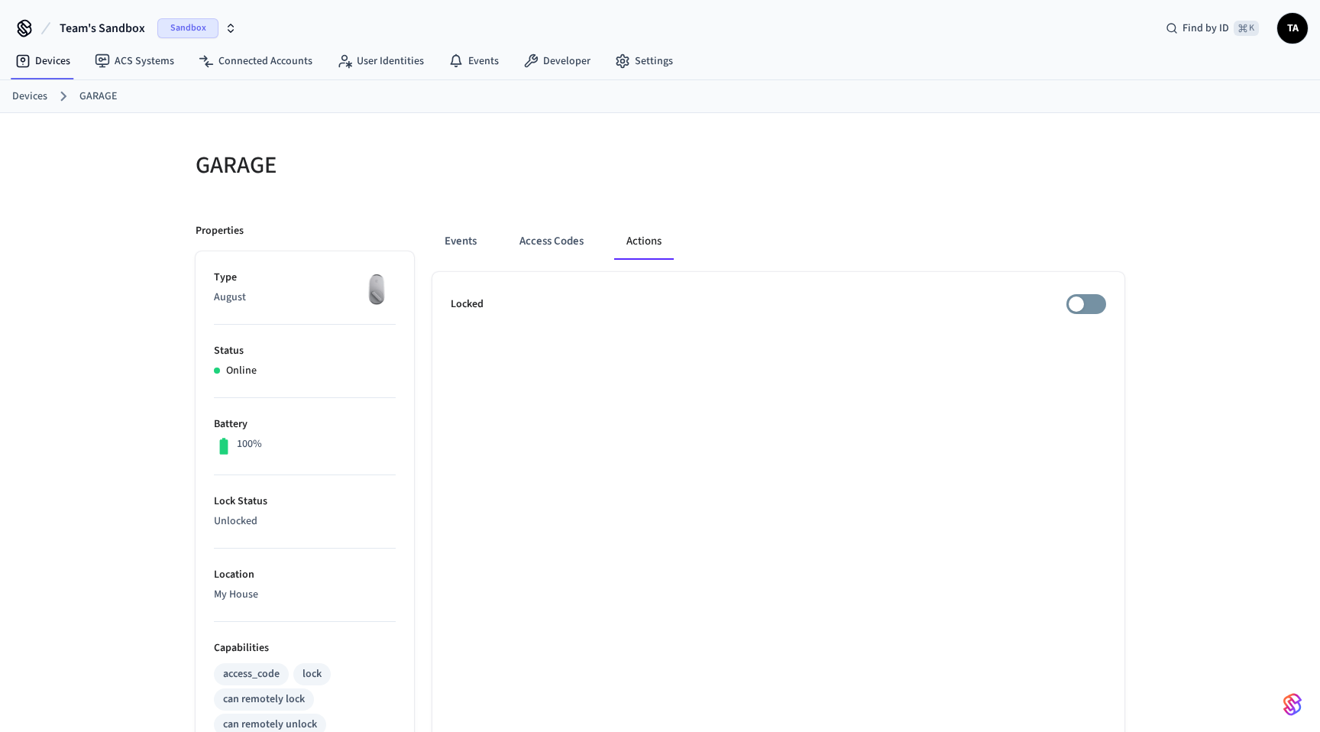
click at [31, 98] on link "Devices" at bounding box center [29, 97] width 35 height 16
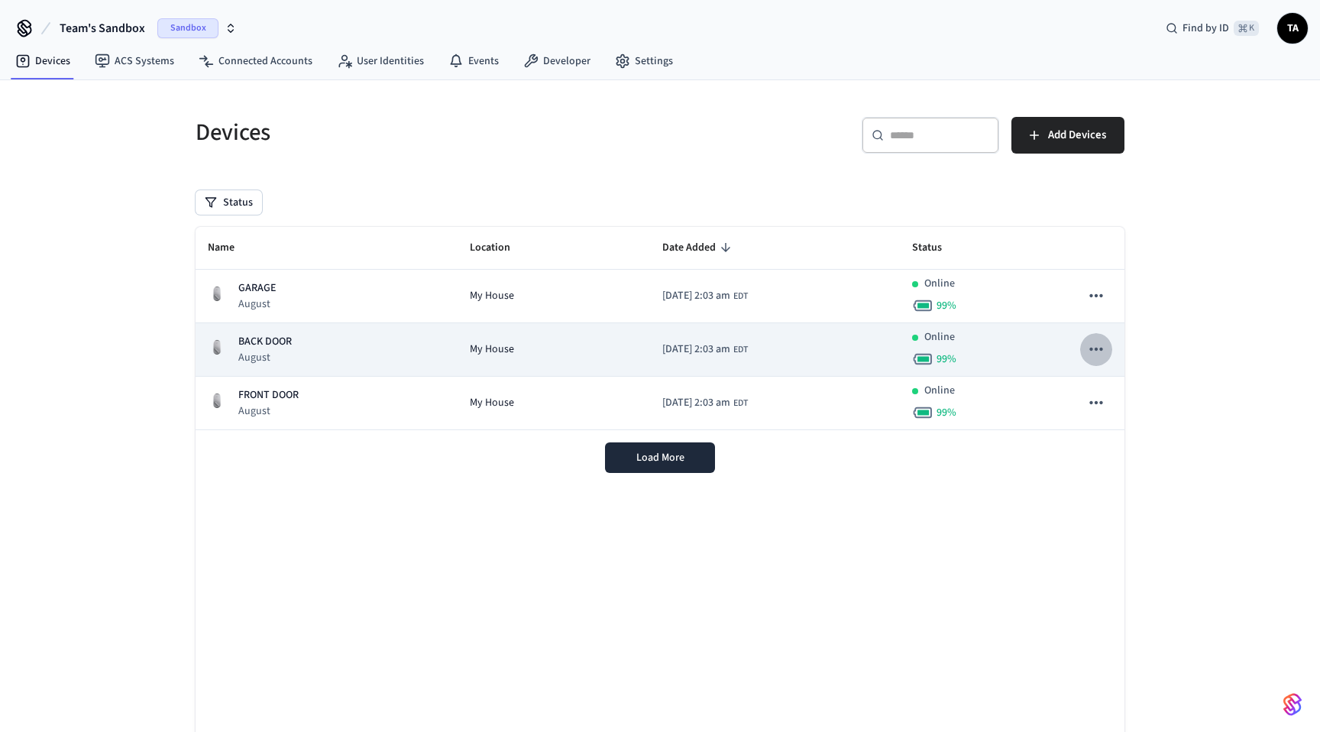
click at [1088, 351] on icon "sticky table" at bounding box center [1096, 349] width 20 height 20
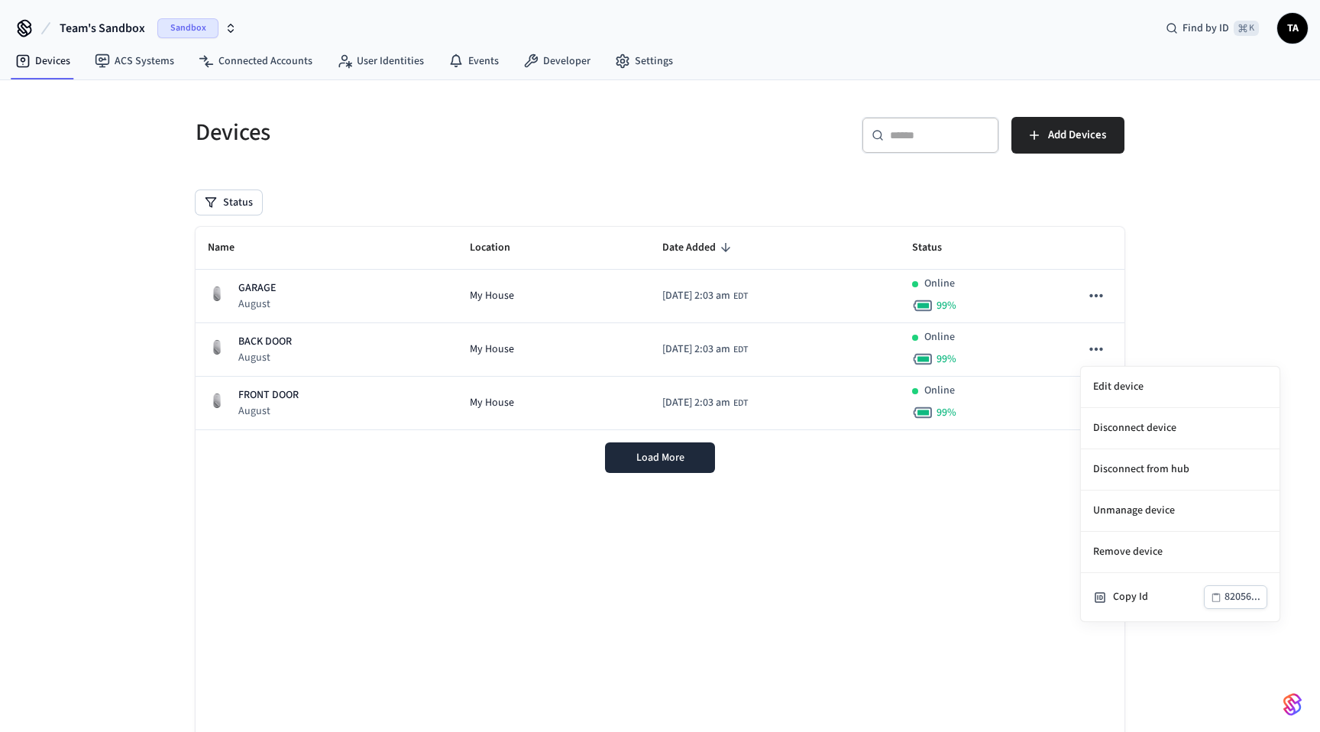
click at [1046, 501] on div at bounding box center [660, 366] width 1320 height 732
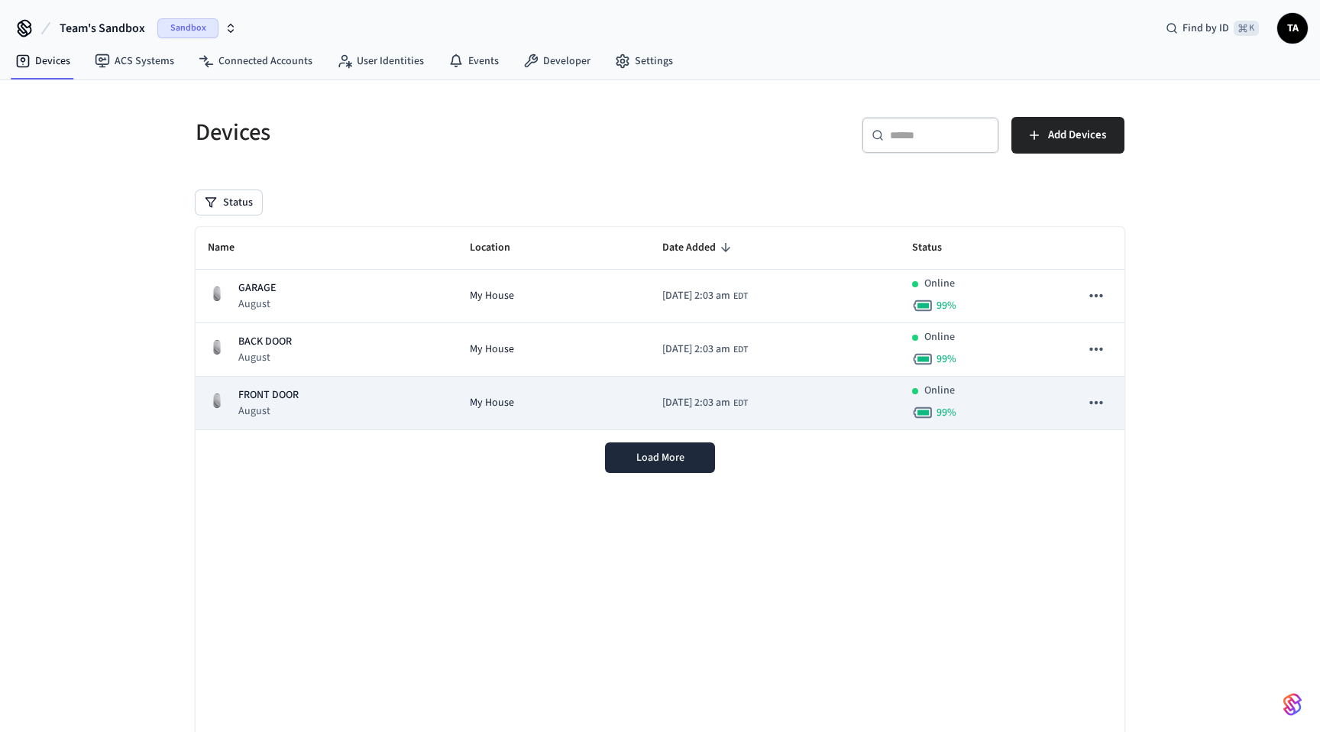
click at [1093, 401] on icon "sticky table" at bounding box center [1096, 403] width 20 height 20
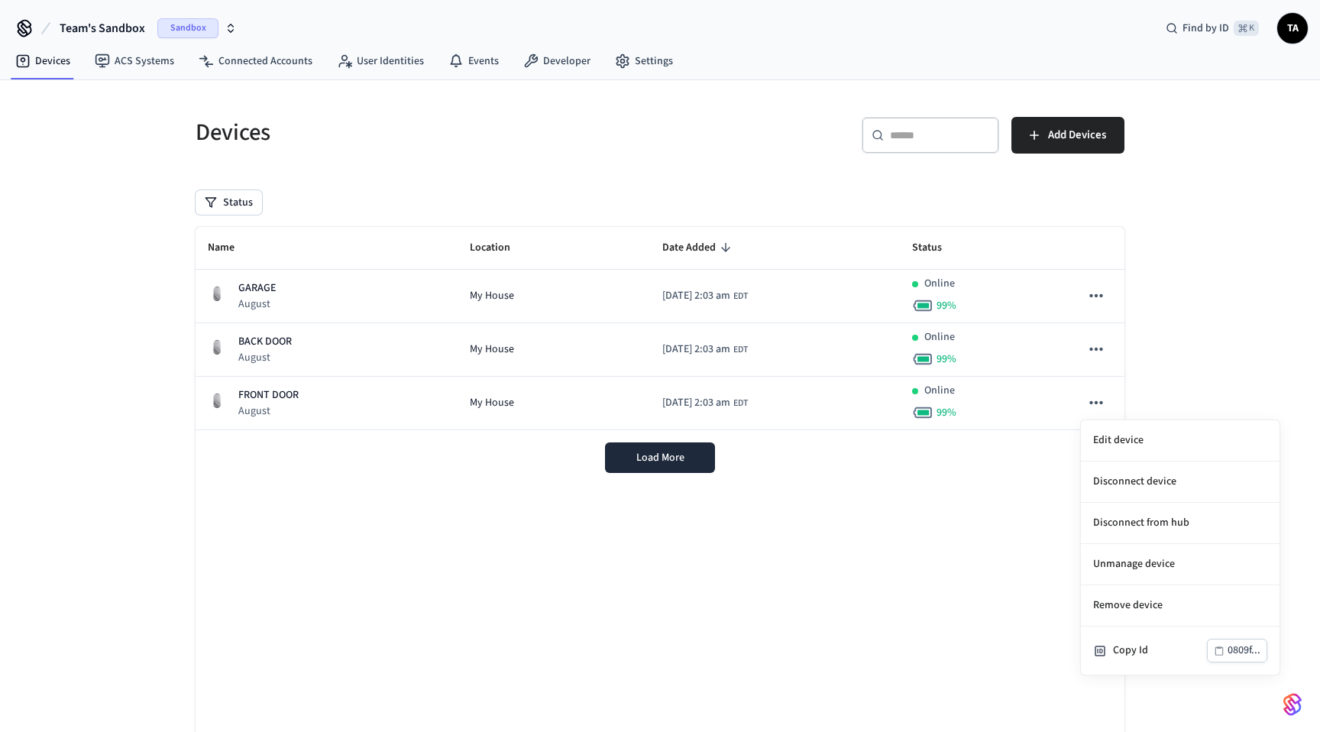
click at [1021, 452] on div at bounding box center [660, 366] width 1320 height 732
click at [667, 473] on div "Load More" at bounding box center [660, 457] width 929 height 55
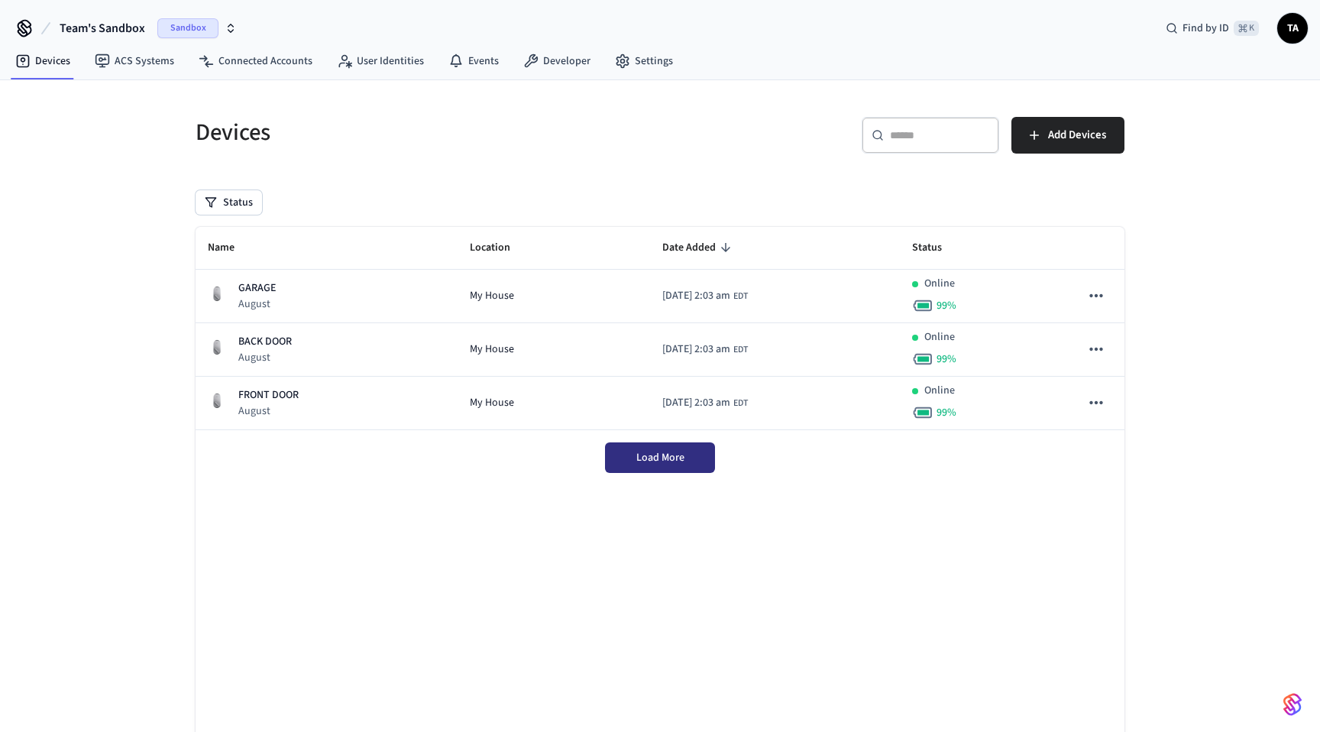
click at [660, 462] on span "Load More" at bounding box center [660, 457] width 48 height 15
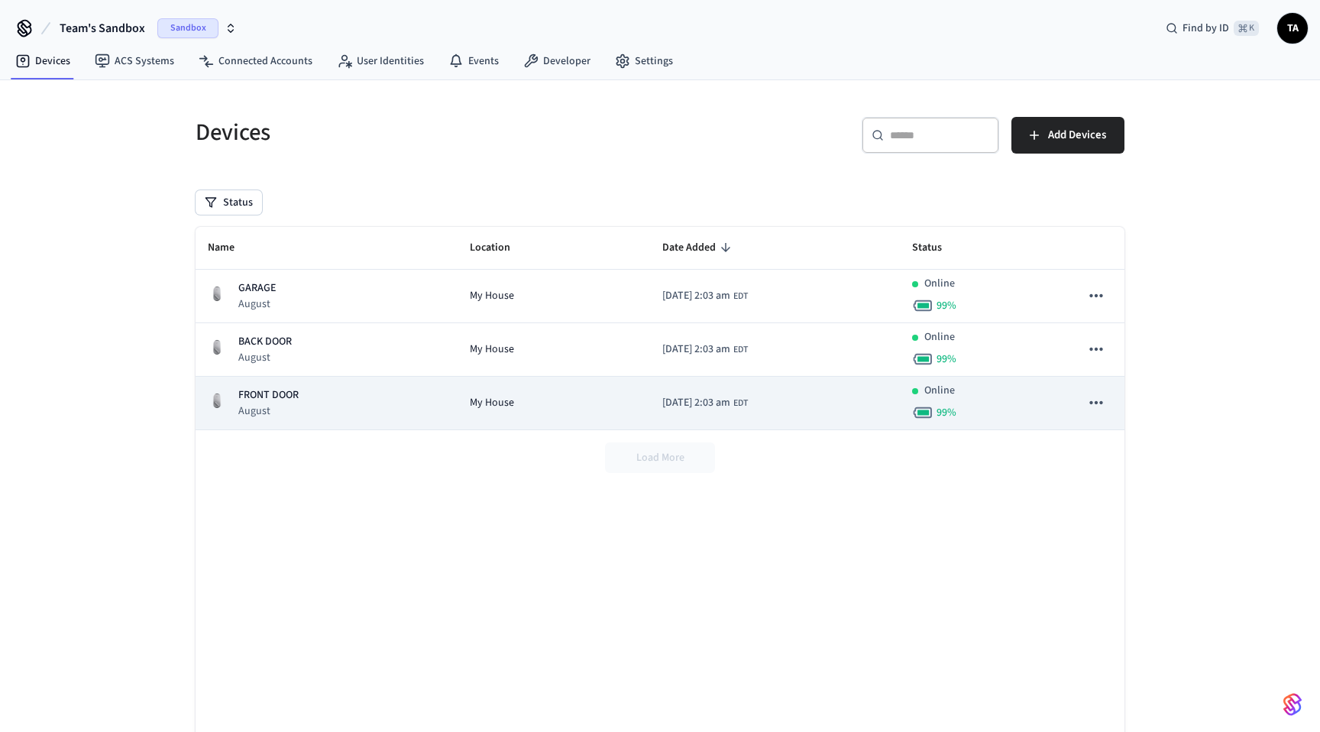
click at [267, 390] on p "FRONT DOOR" at bounding box center [268, 395] width 60 height 16
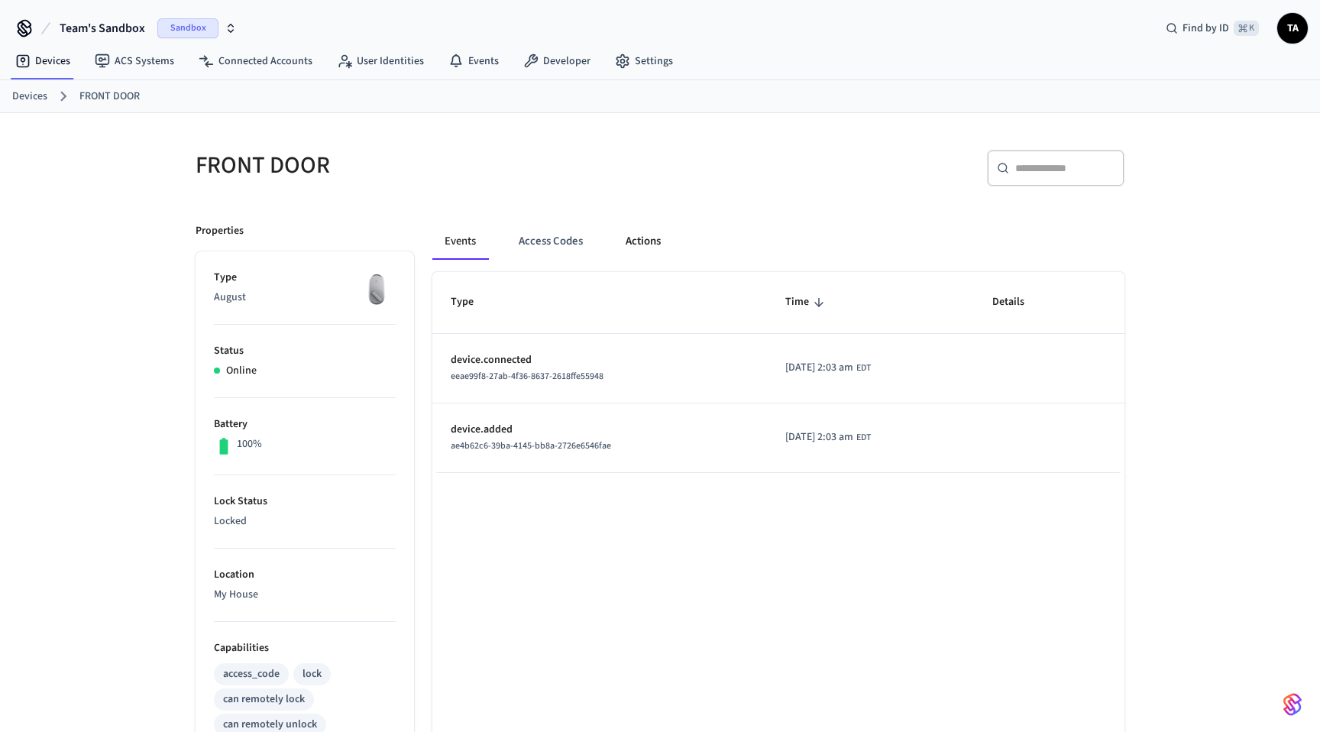
click at [666, 247] on button "Actions" at bounding box center [643, 241] width 60 height 37
